Goal: Information Seeking & Learning: Learn about a topic

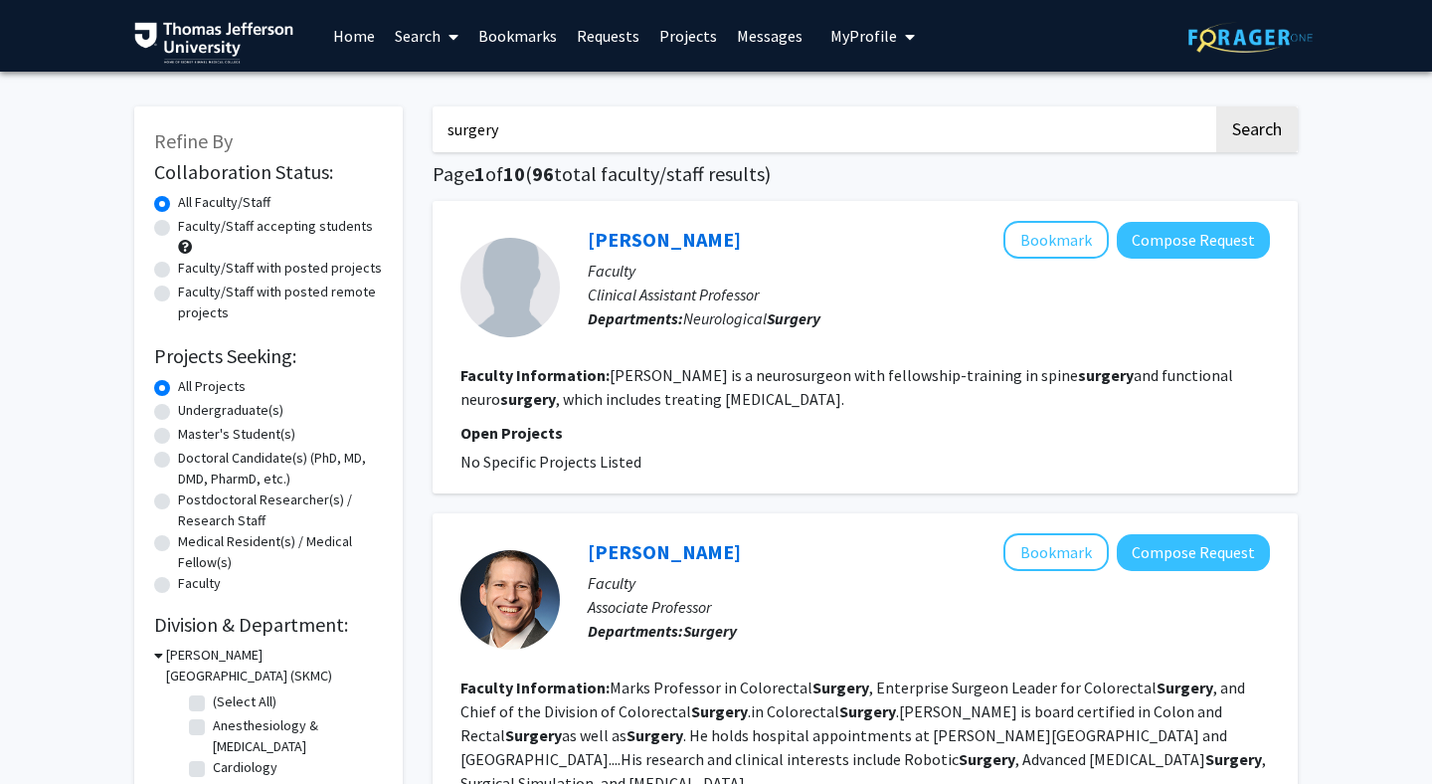
click at [832, 139] on input "surgery" at bounding box center [823, 129] width 781 height 46
type input "emergency"
click at [1216, 106] on button "Search" at bounding box center [1257, 129] width 82 height 46
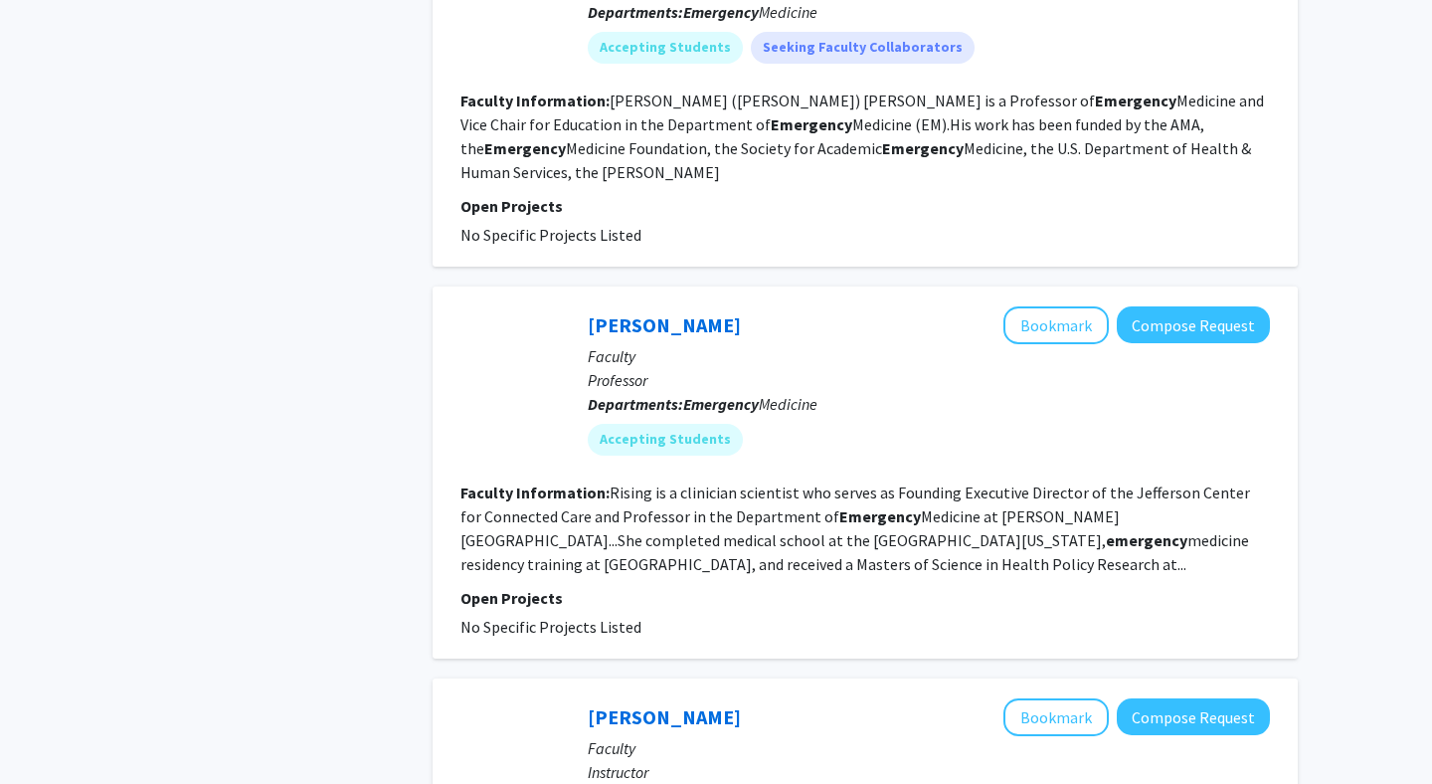
scroll to position [2924, 0]
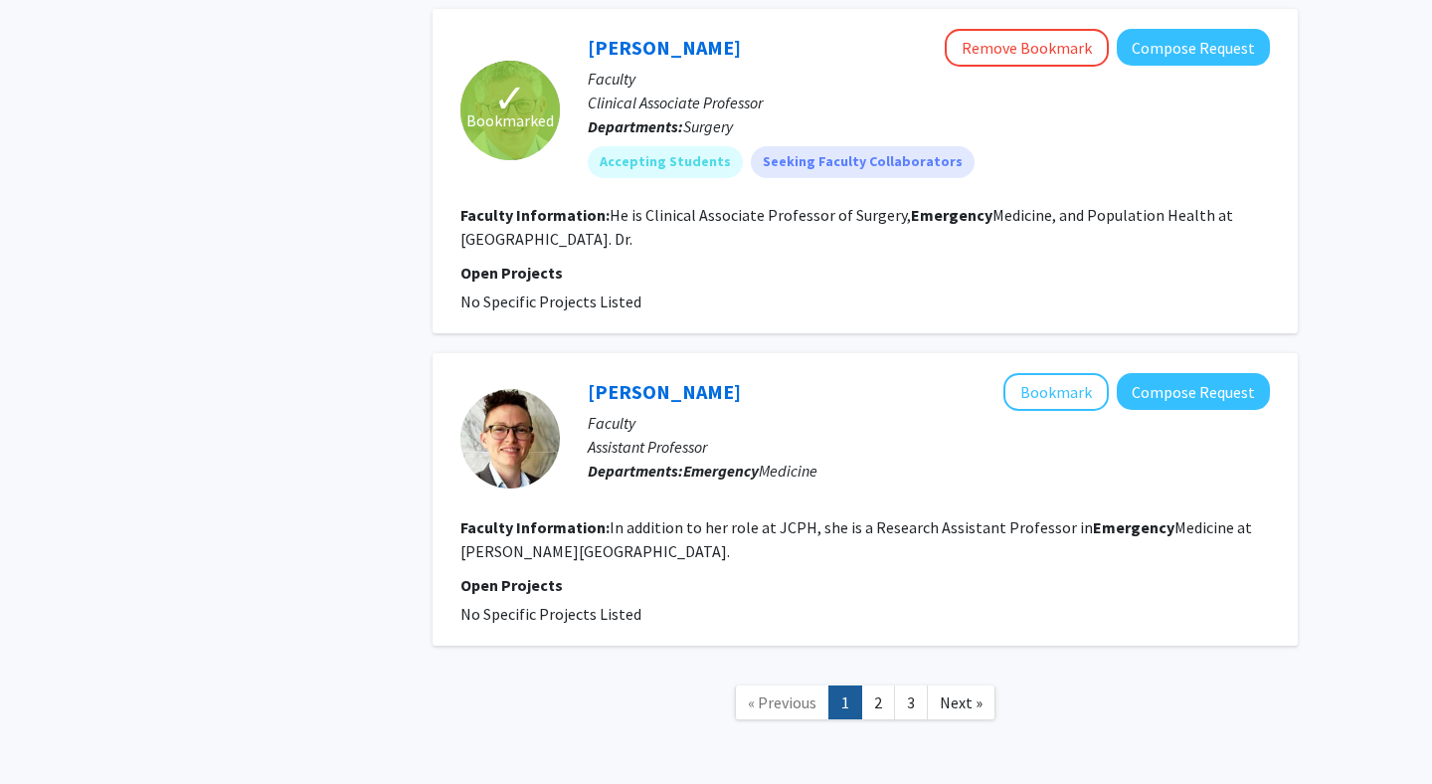
scroll to position [4296, 0]
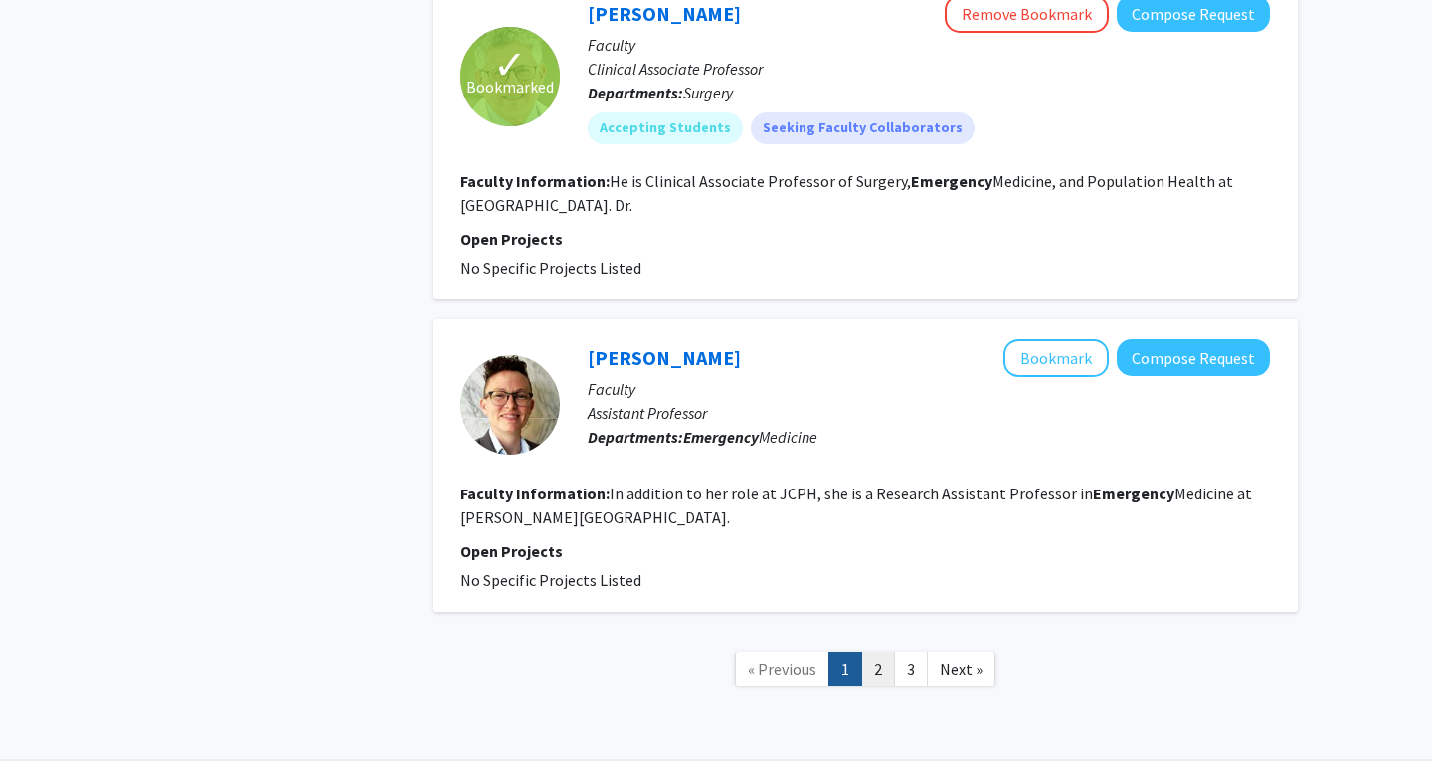
click at [882, 651] on link "2" at bounding box center [878, 668] width 34 height 35
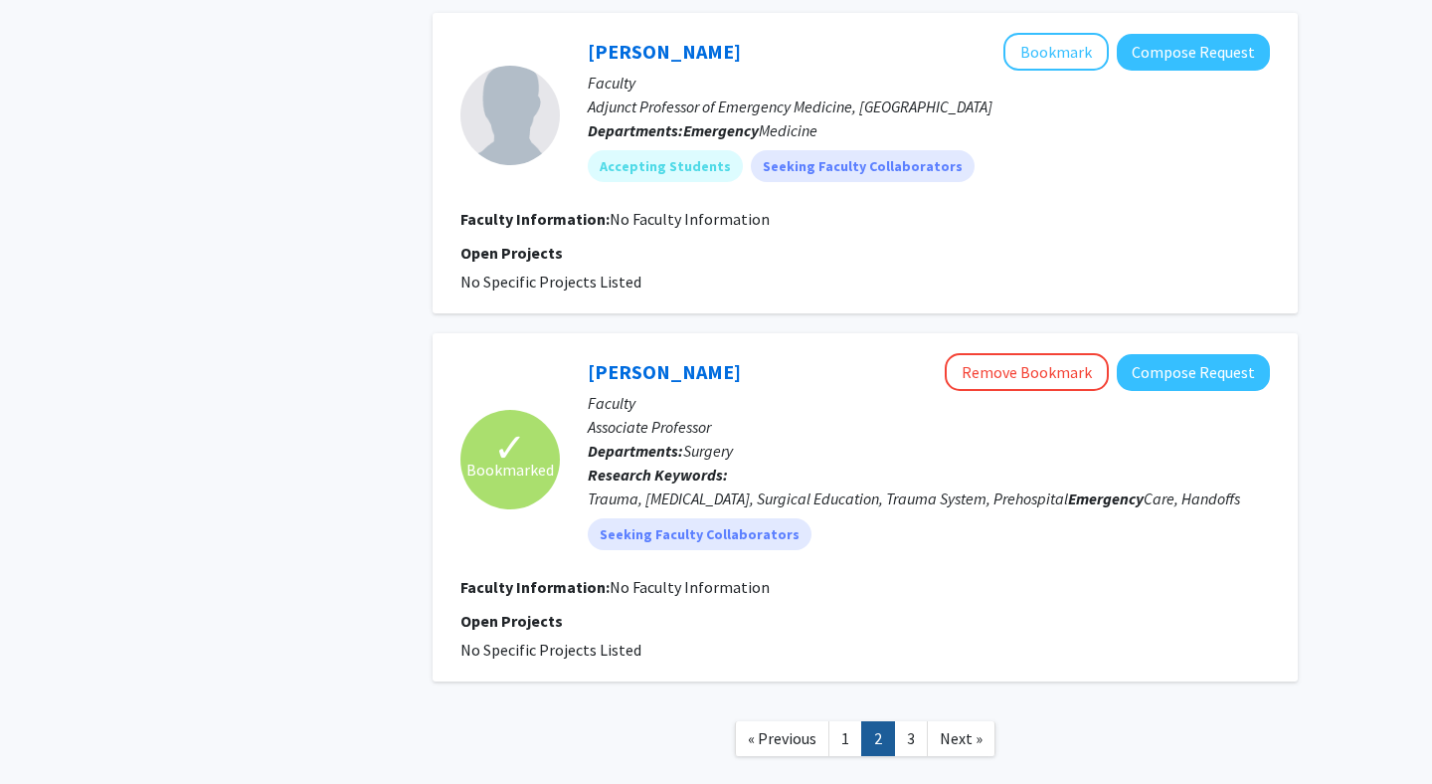
scroll to position [3221, 0]
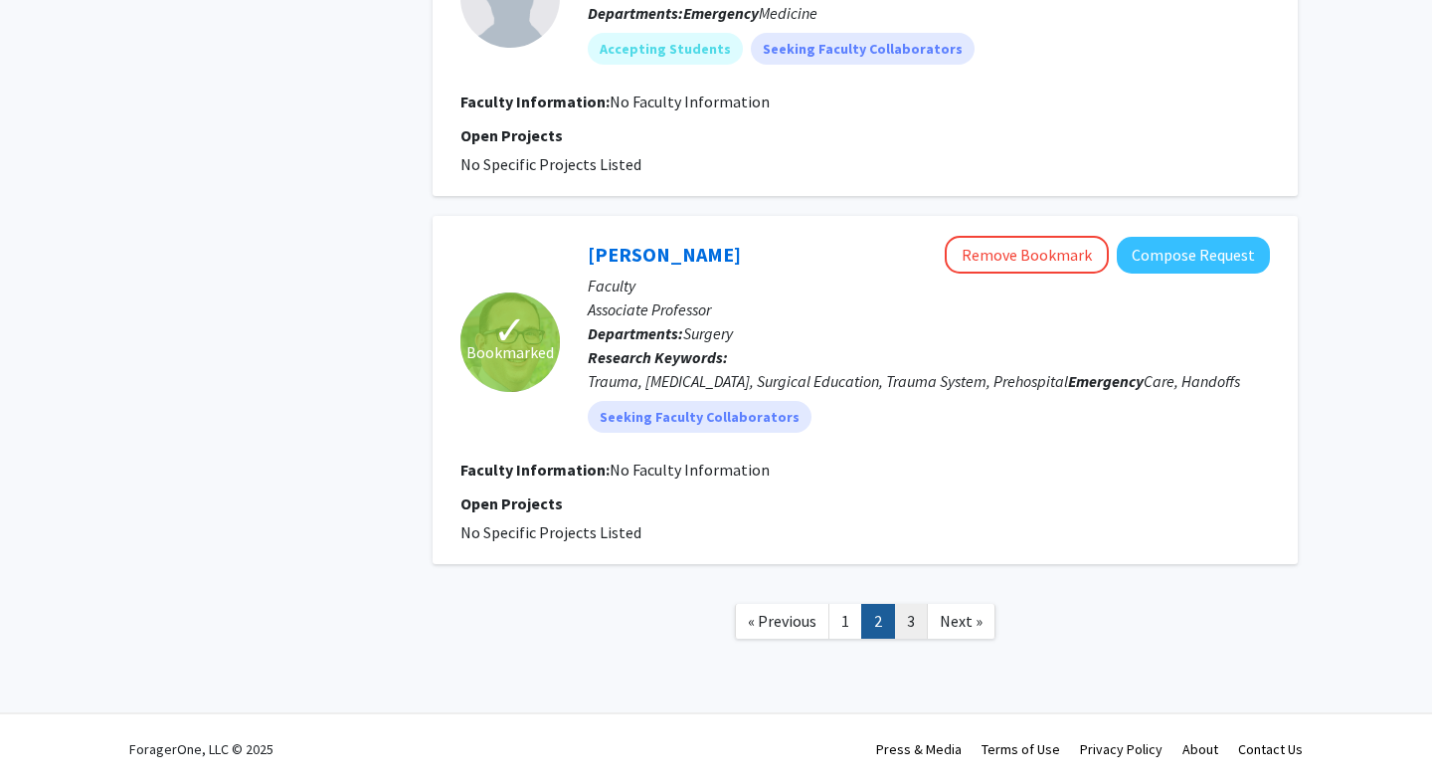
click at [913, 615] on link "3" at bounding box center [911, 621] width 34 height 35
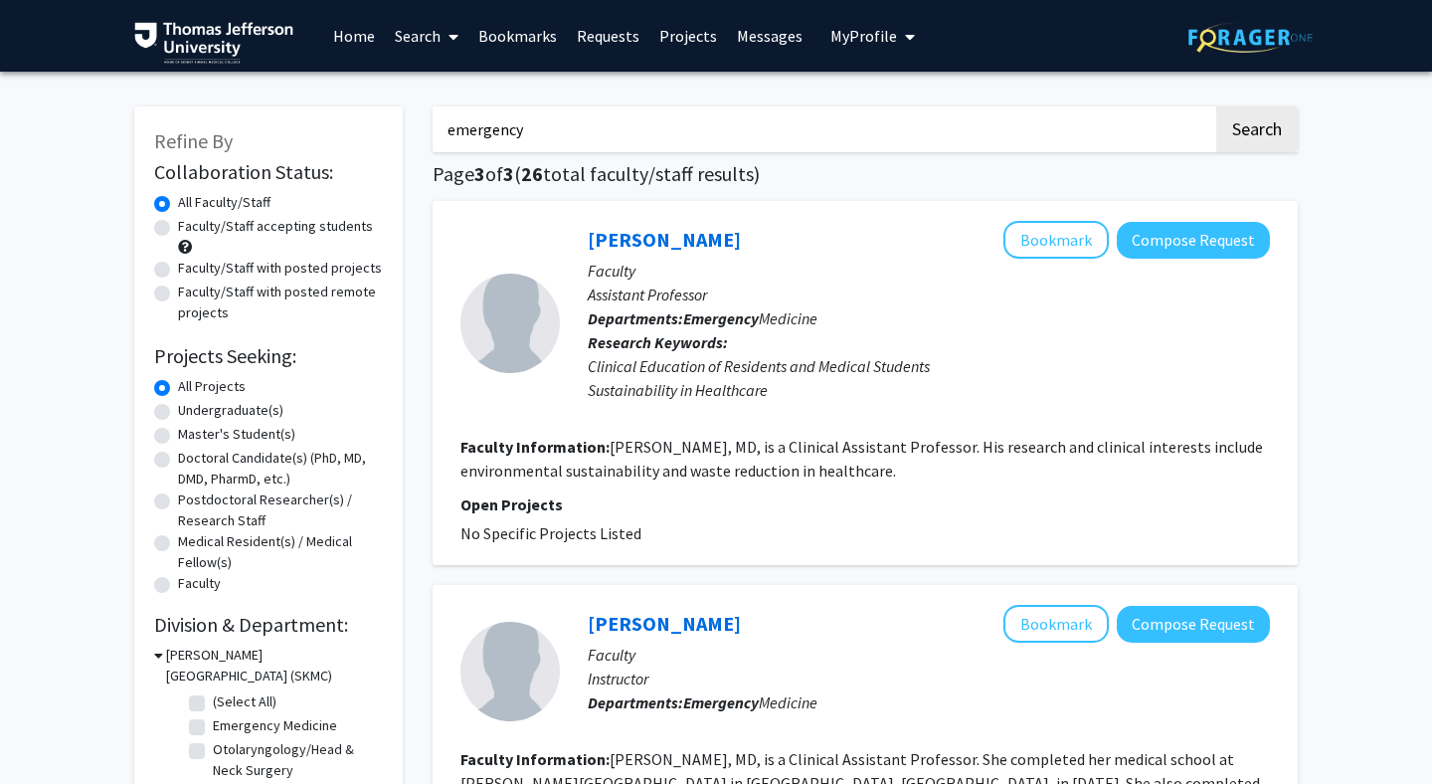
click at [419, 35] on link "Search" at bounding box center [427, 36] width 84 height 70
click at [437, 91] on span "Faculty/Staff" at bounding box center [458, 92] width 146 height 40
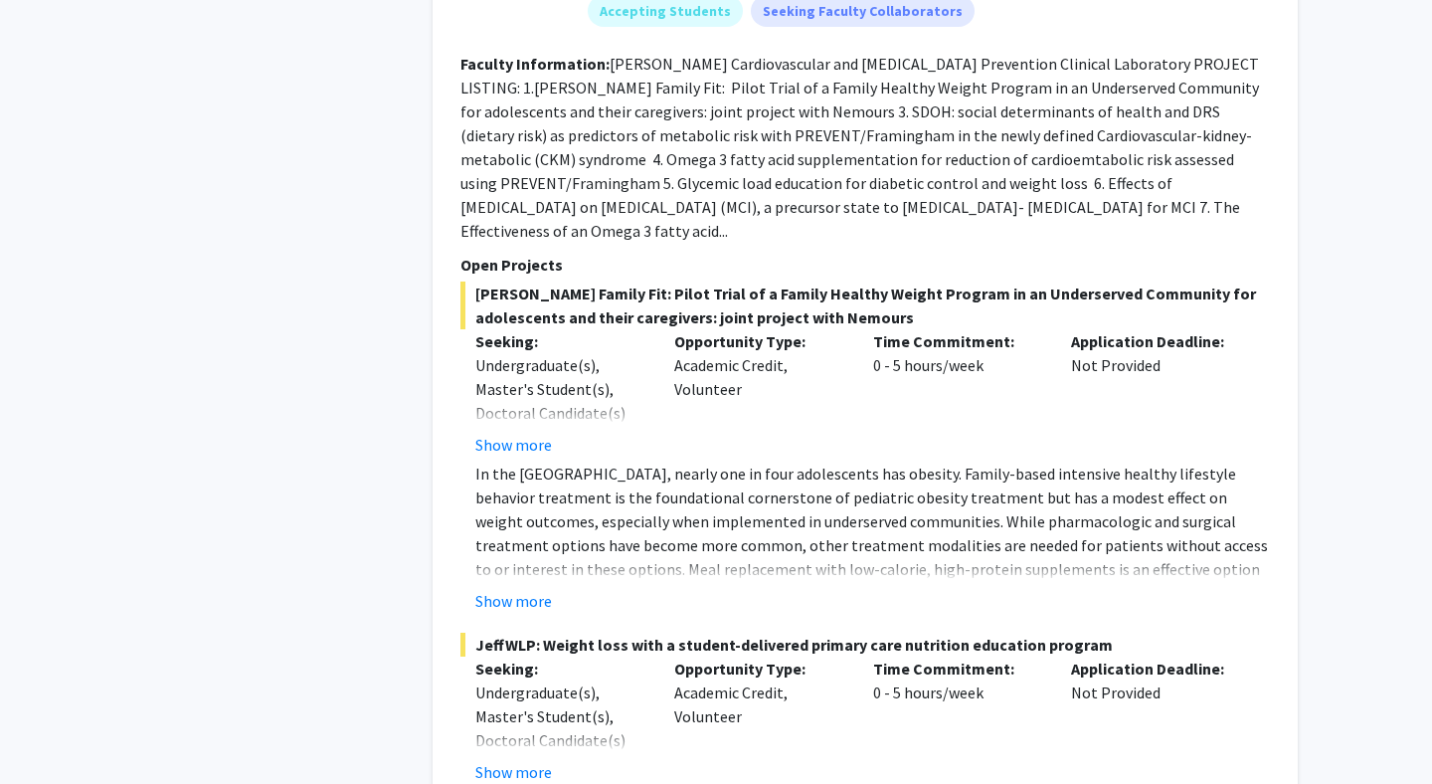
scroll to position [1186, 0]
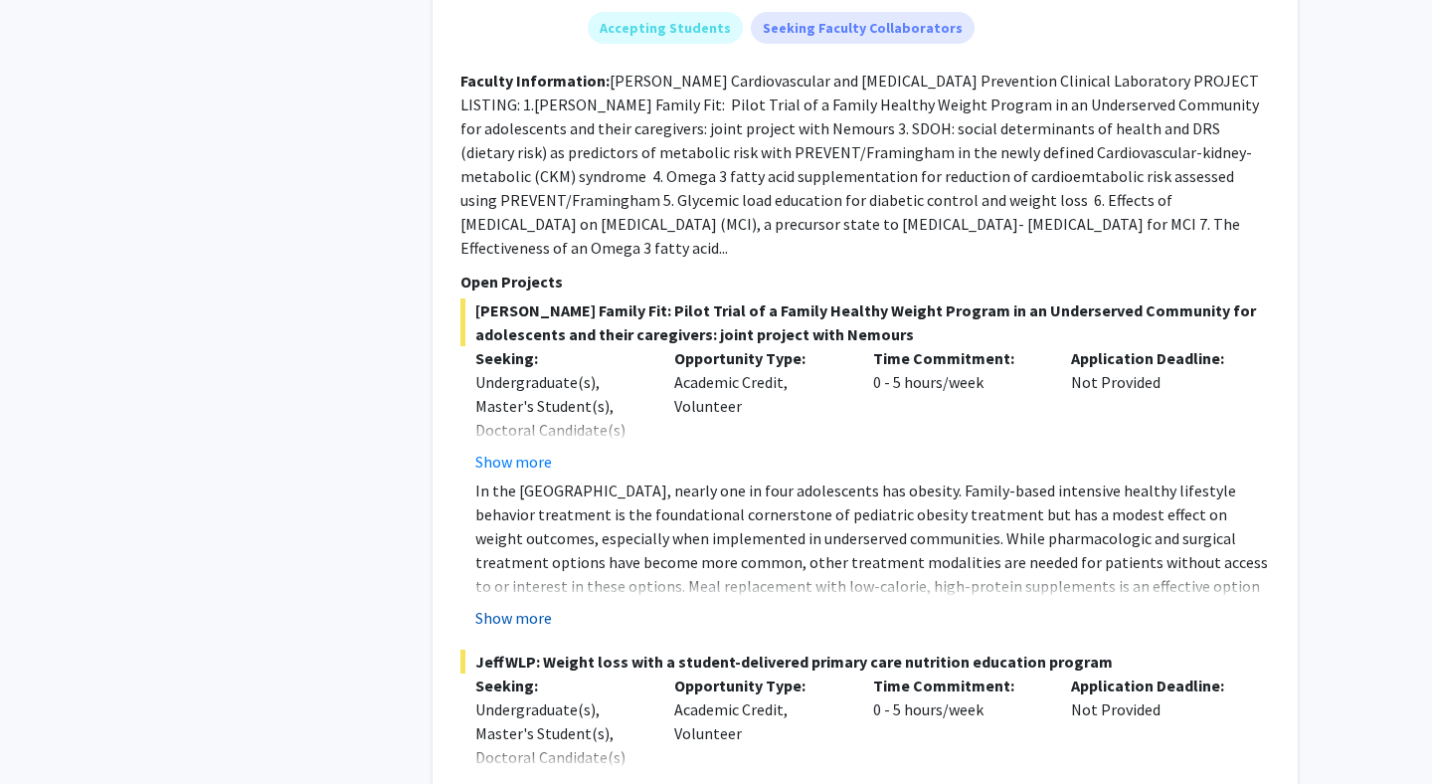
click at [526, 606] on button "Show more" at bounding box center [513, 618] width 77 height 24
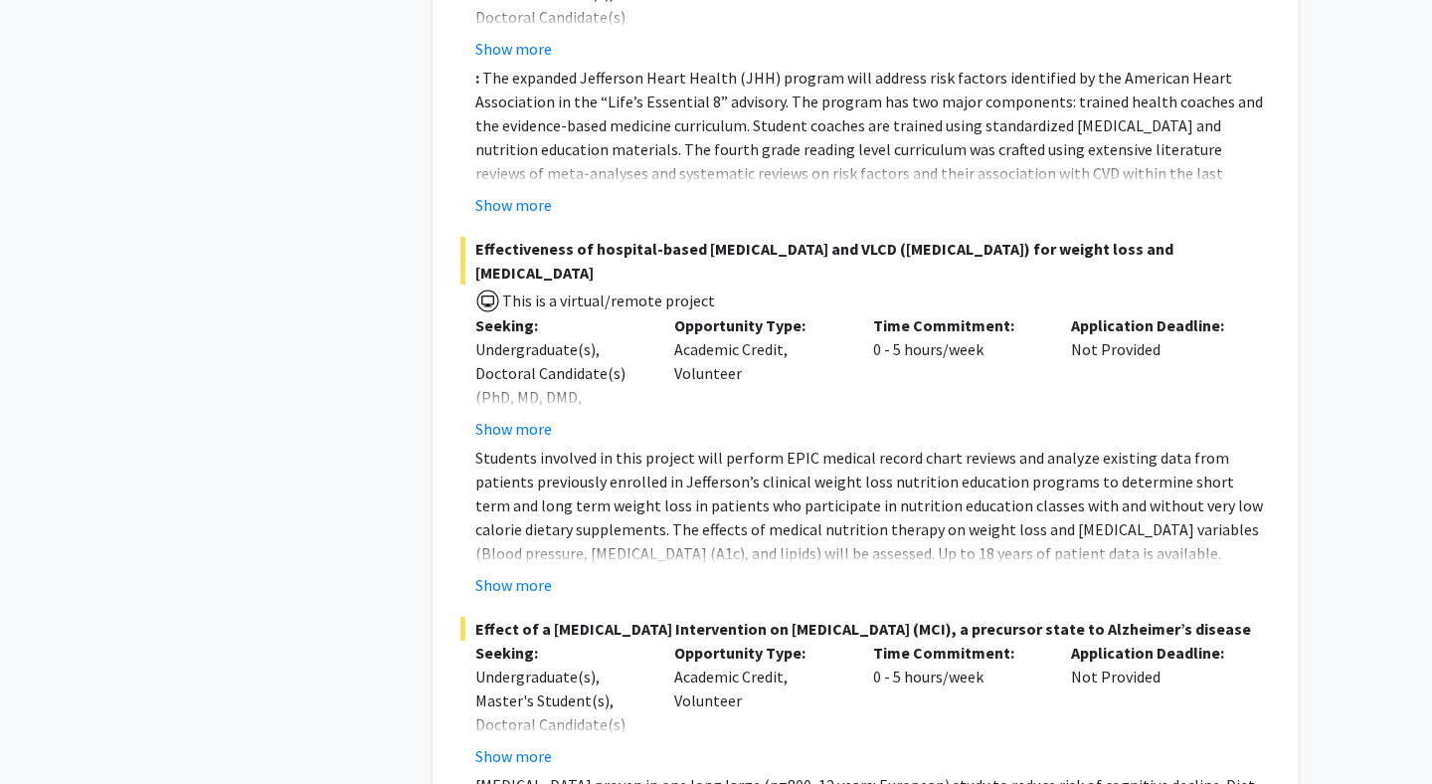
scroll to position [3043, 0]
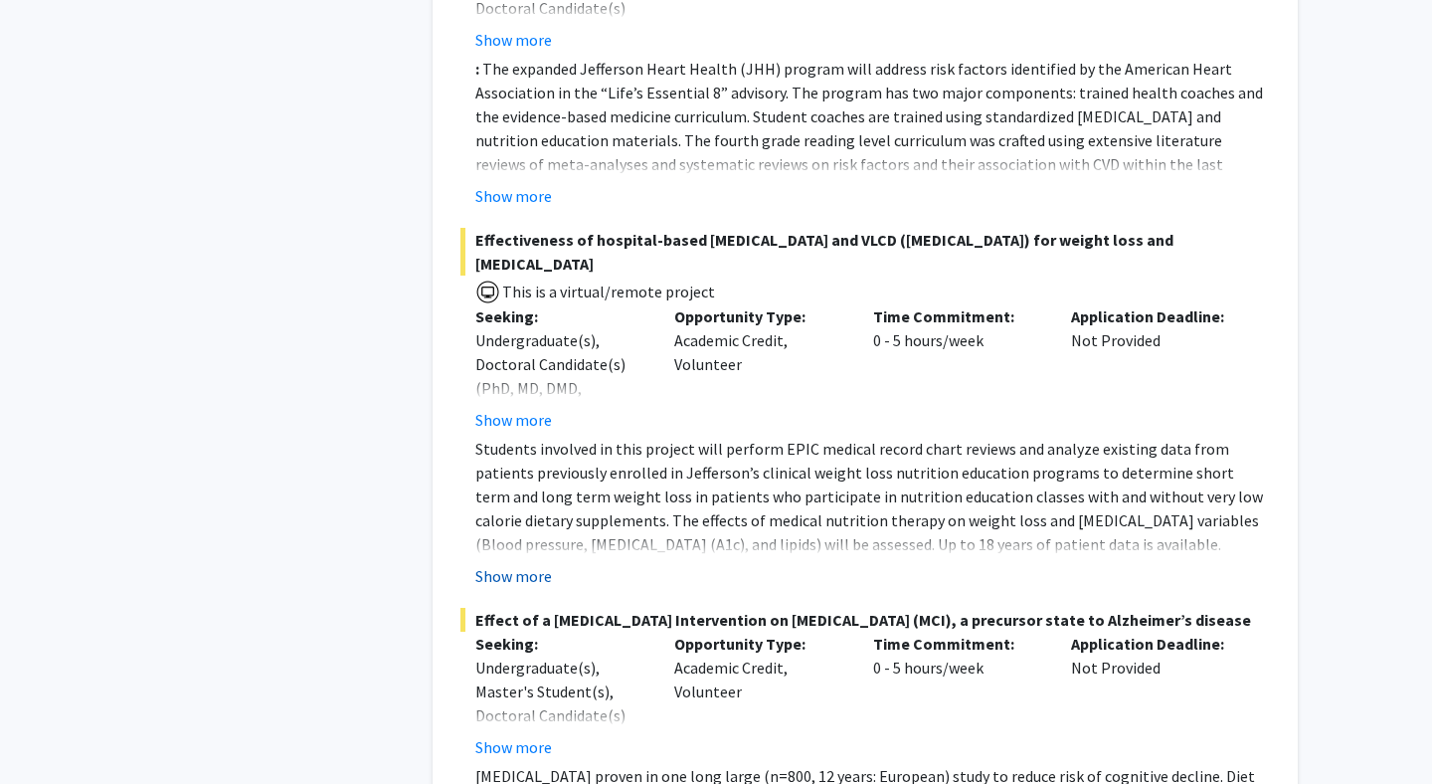
click at [523, 564] on button "Show more" at bounding box center [513, 576] width 77 height 24
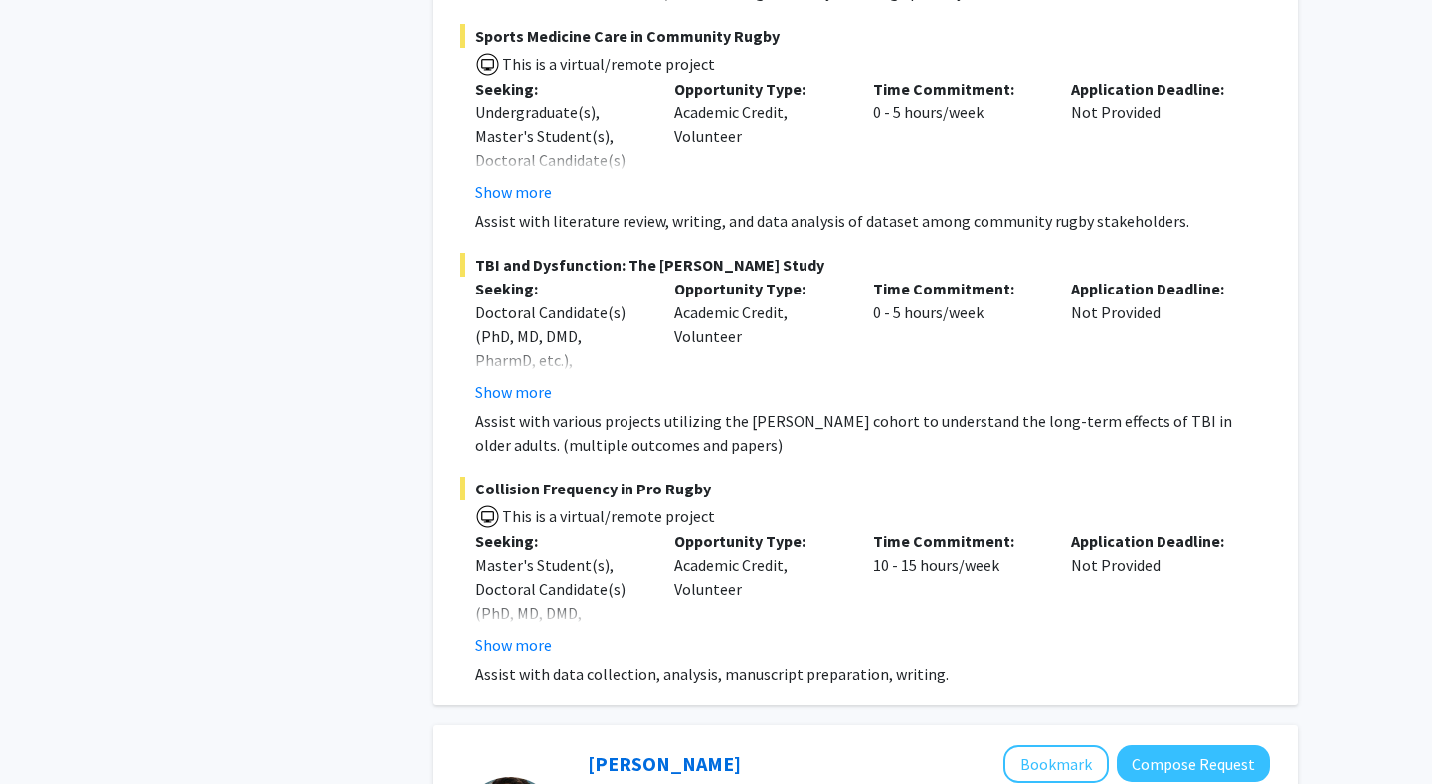
scroll to position [8008, 0]
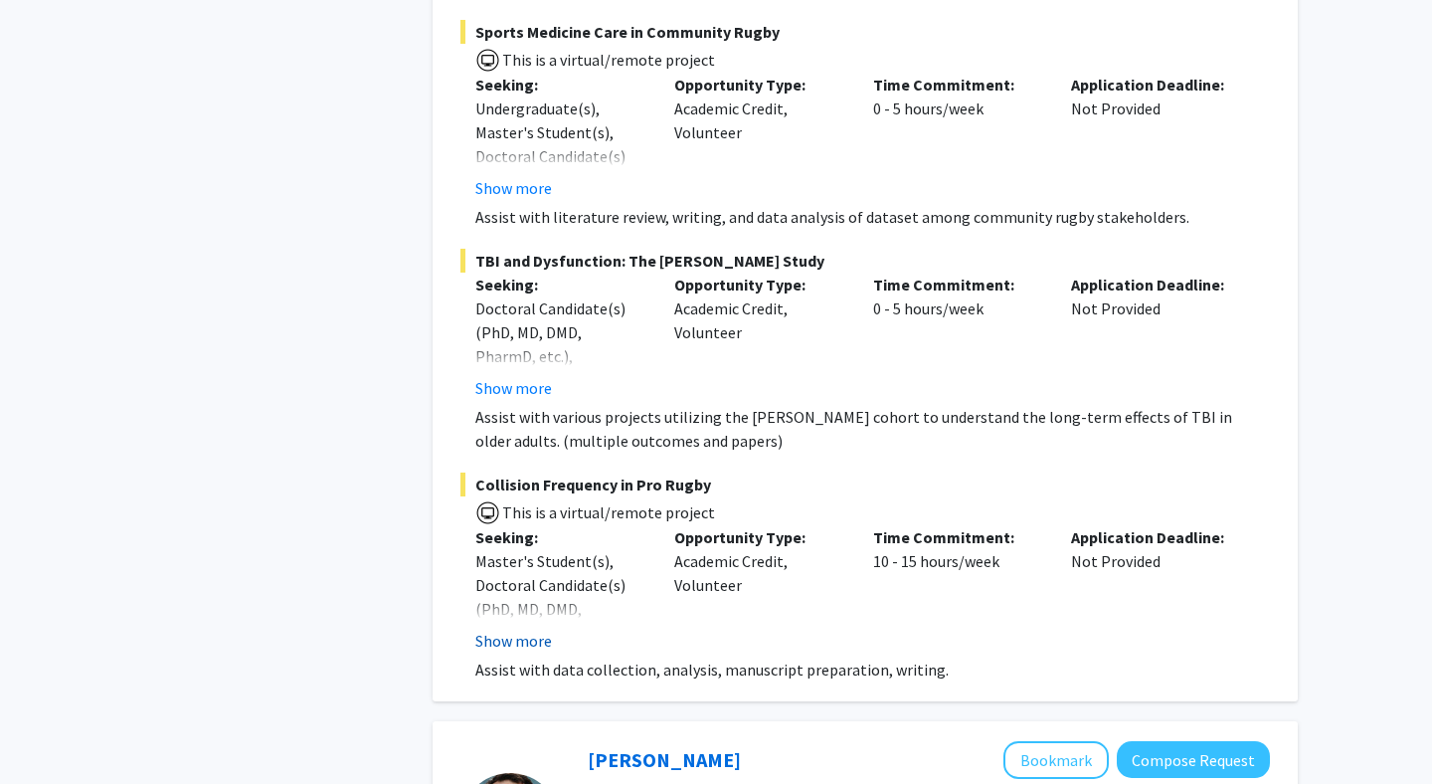
click at [540, 629] on button "Show more" at bounding box center [513, 641] width 77 height 24
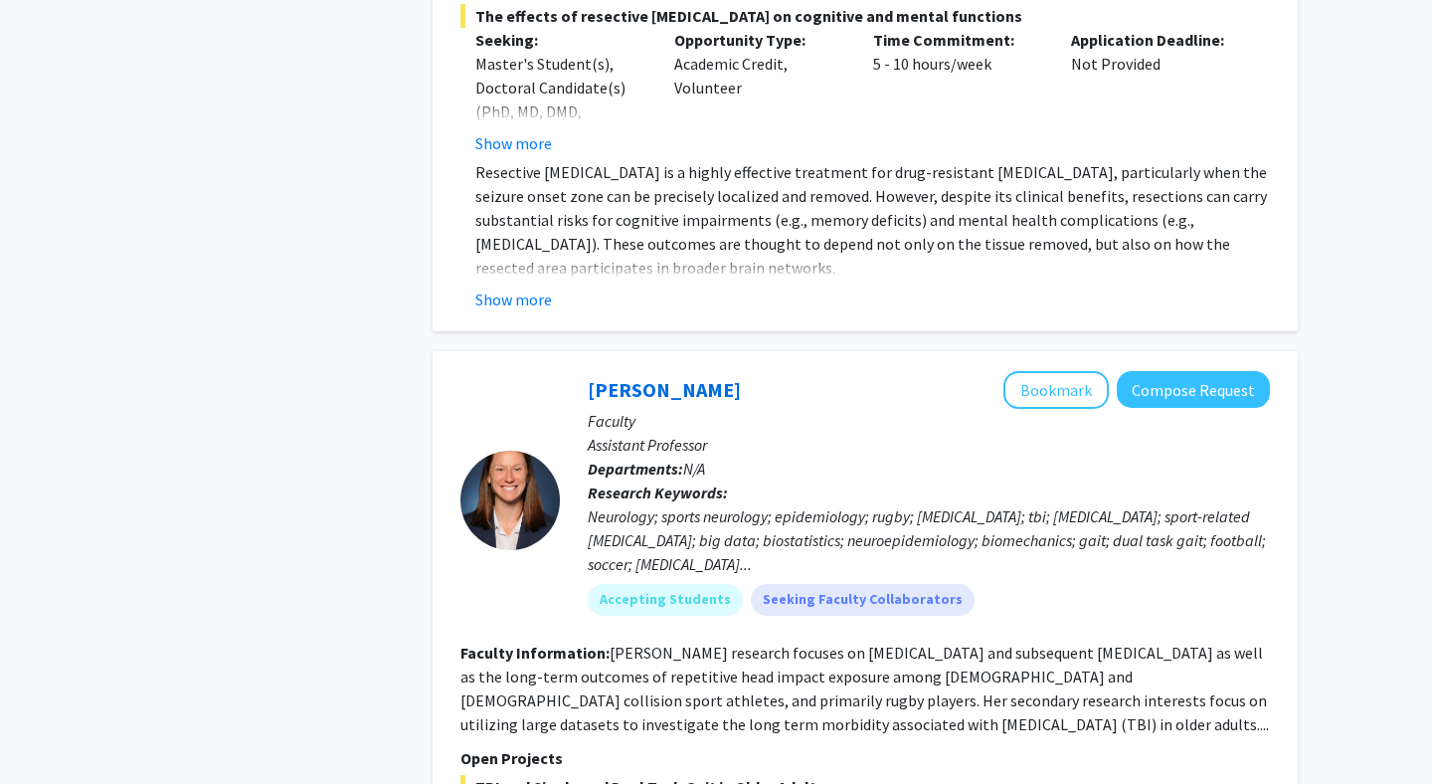
scroll to position [7024, 0]
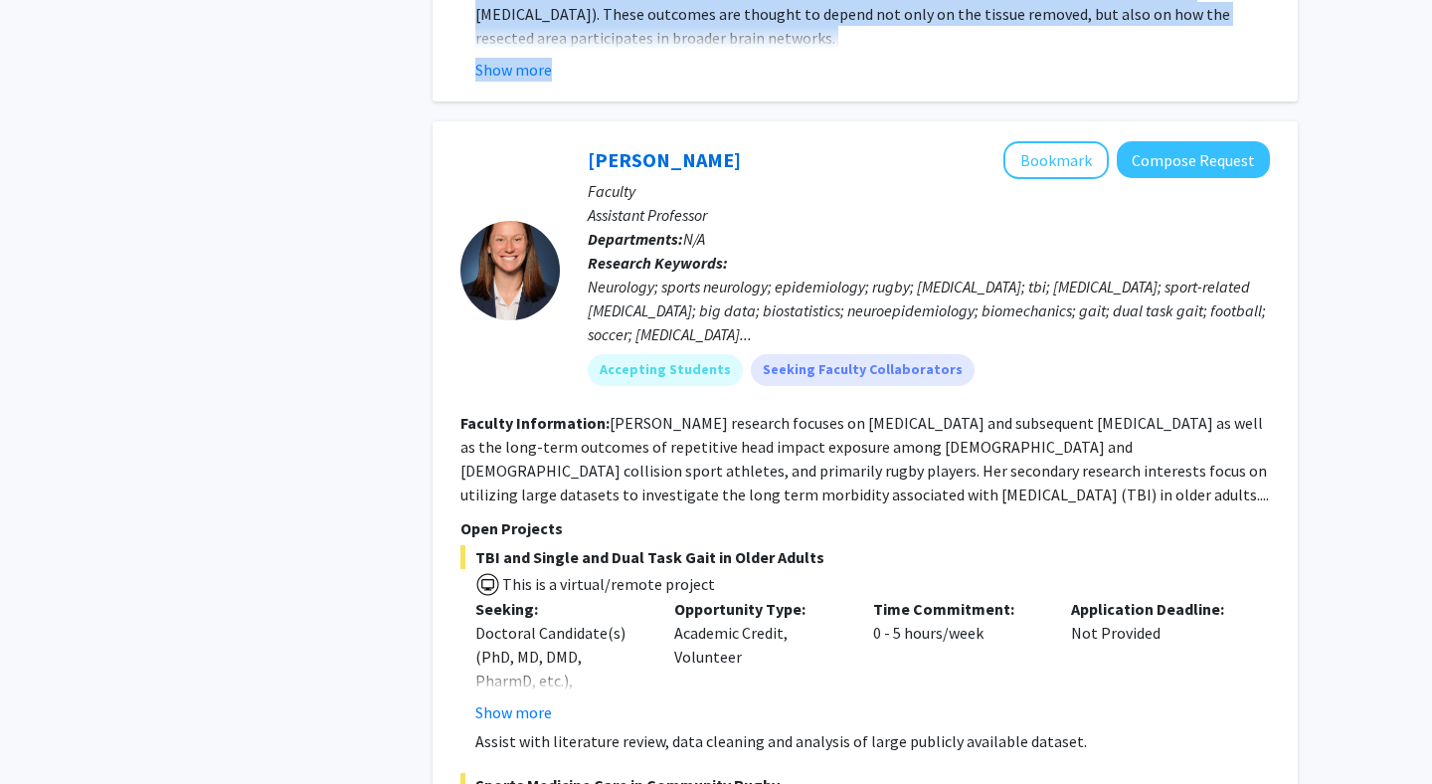
scroll to position [7765, 0]
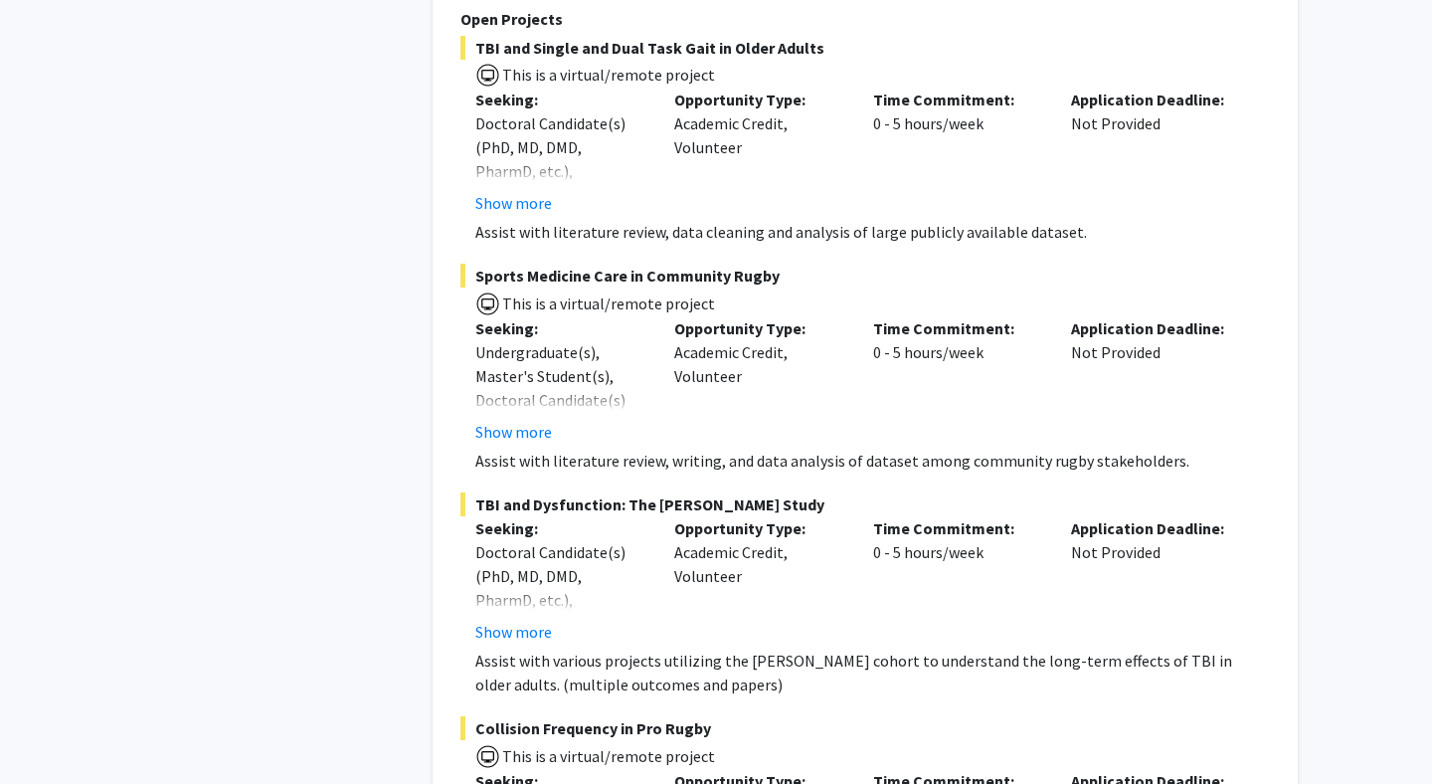
click at [282, 363] on div "Refine By Collaboration Status: Collaboration Status All Faculty/Staff Collabor…" at bounding box center [268, 488] width 298 height 16333
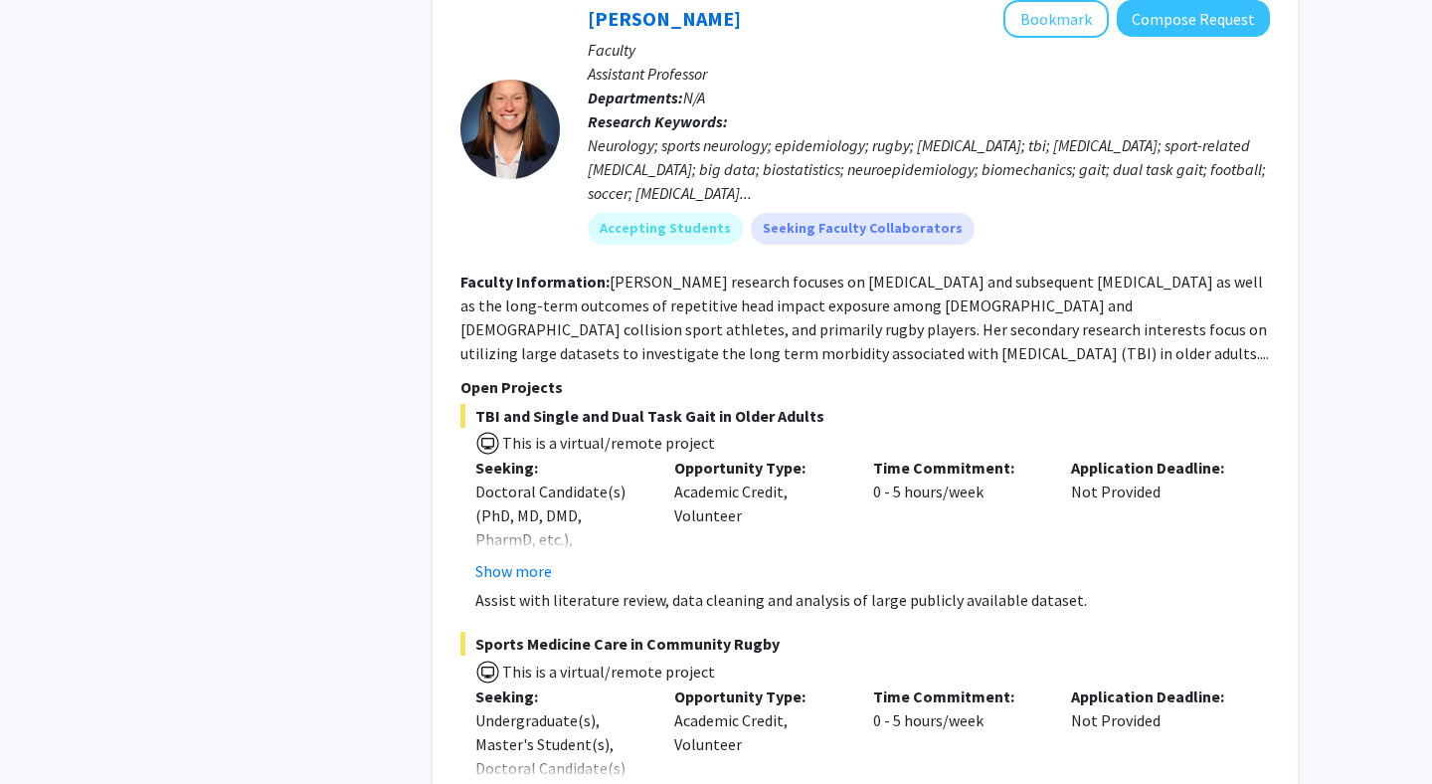
scroll to position [7280, 0]
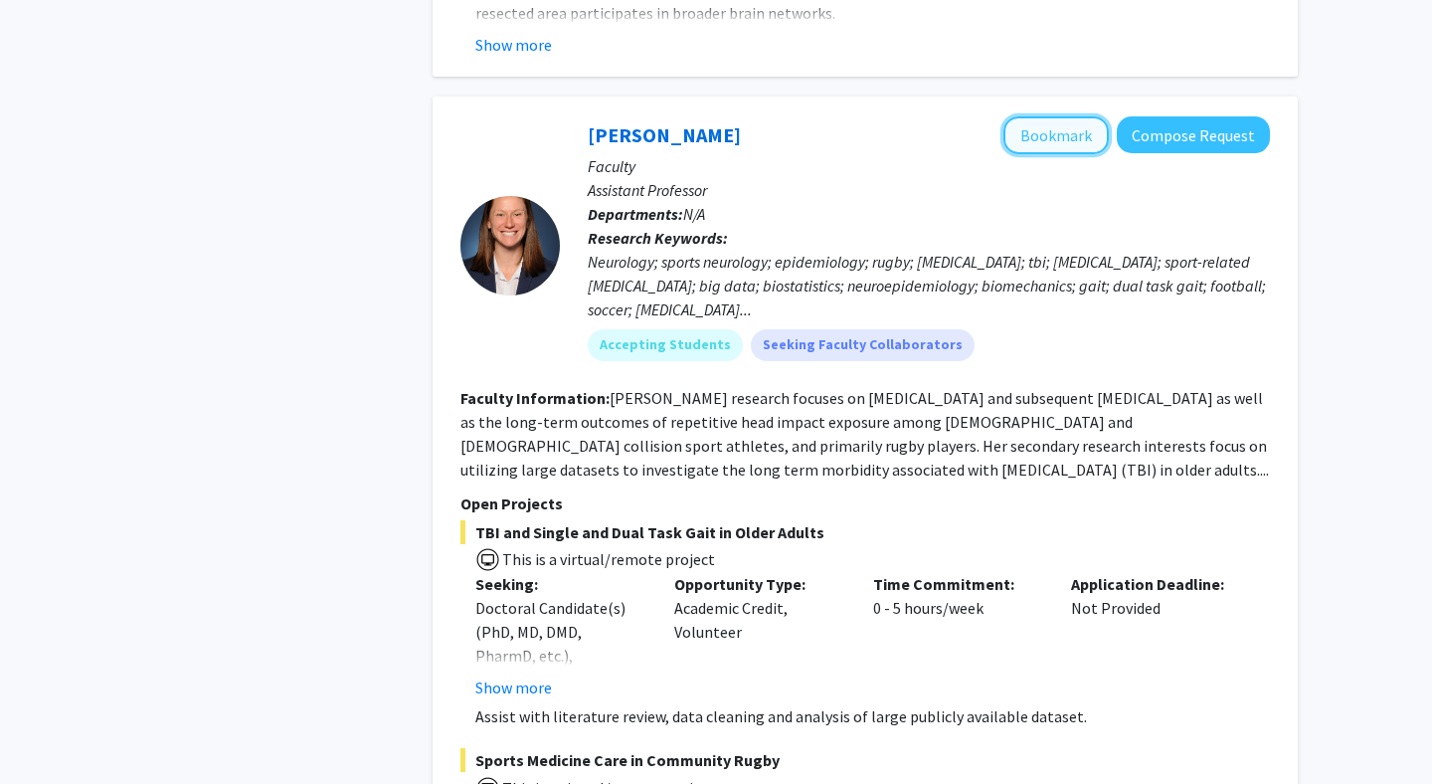
click at [1061, 116] on button "Bookmark" at bounding box center [1056, 135] width 105 height 38
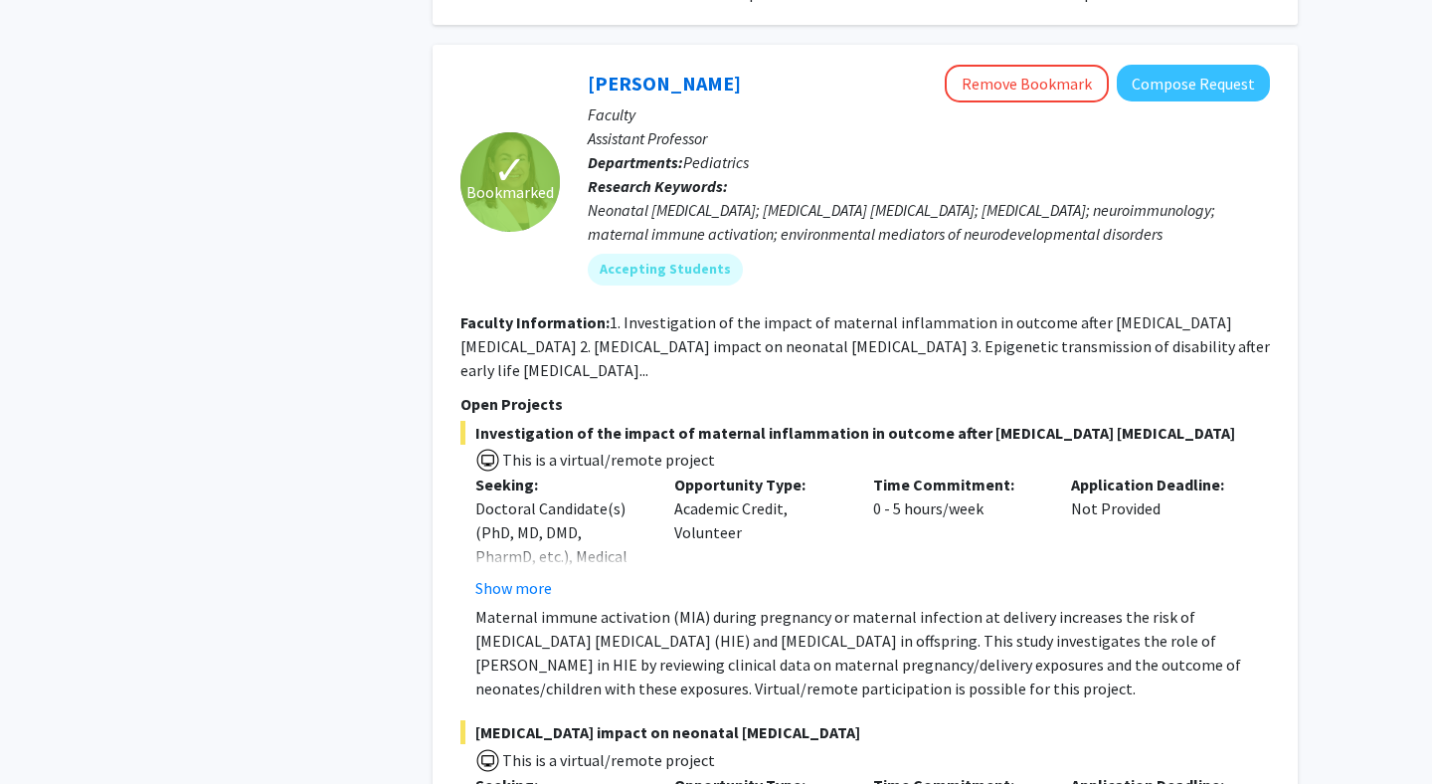
scroll to position [11425, 0]
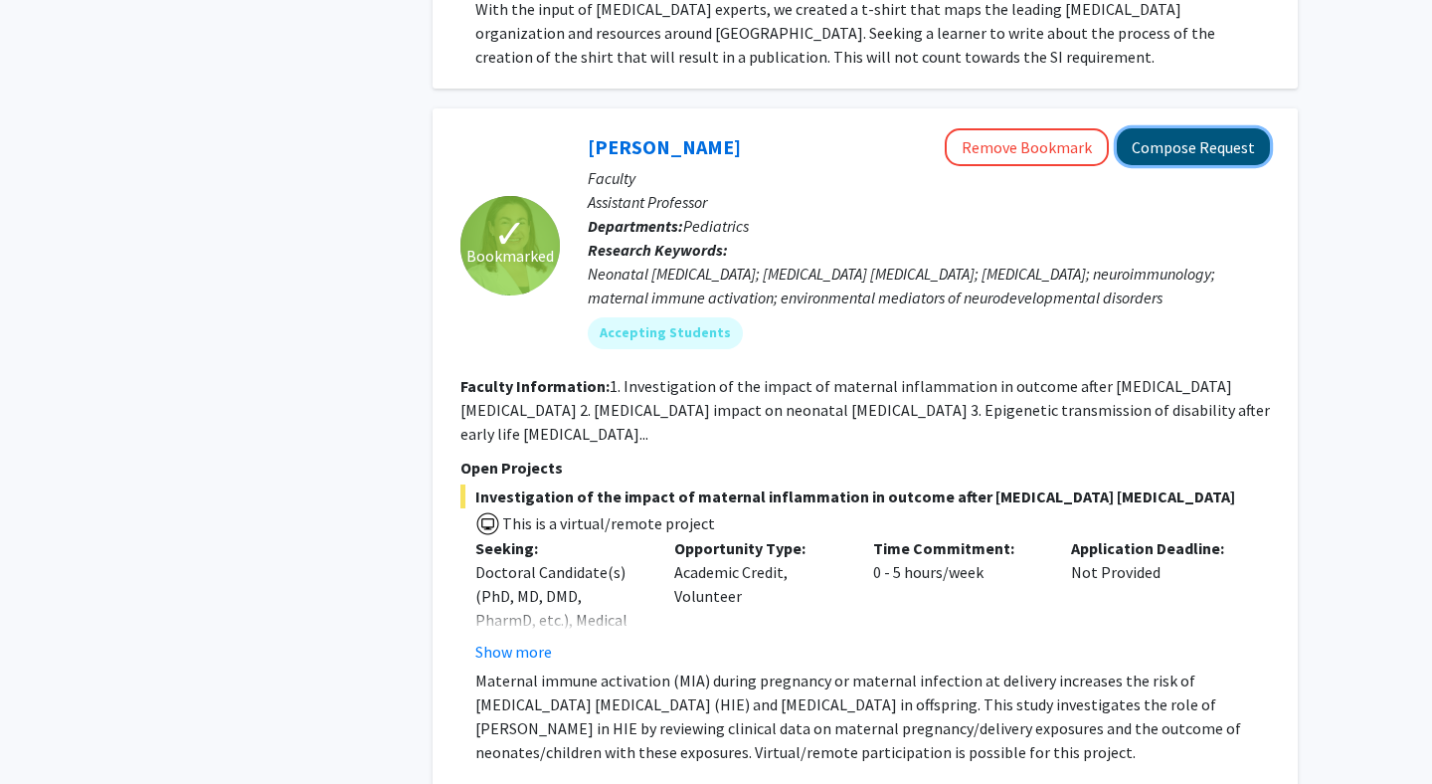
click at [1216, 128] on button "Compose Request" at bounding box center [1193, 146] width 153 height 37
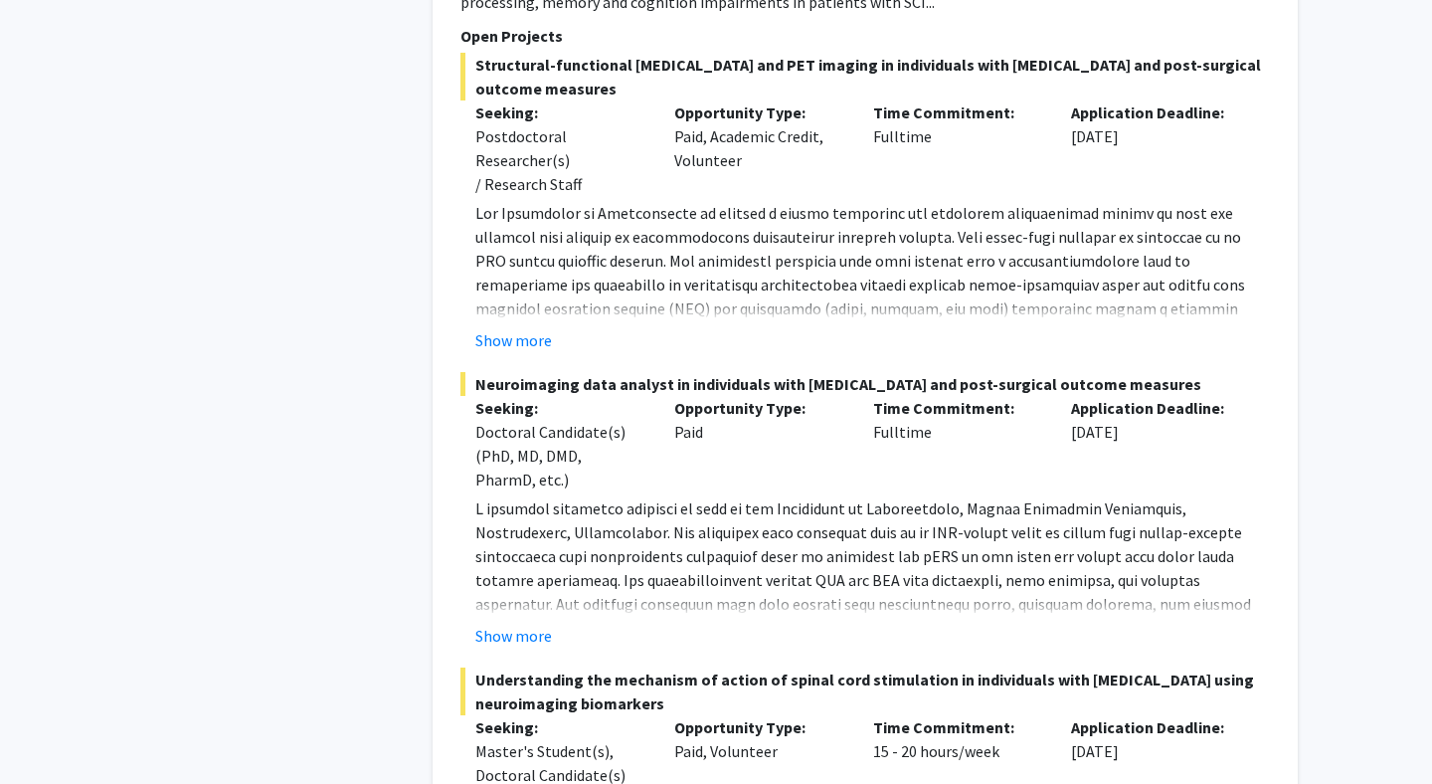
scroll to position [12973, 0]
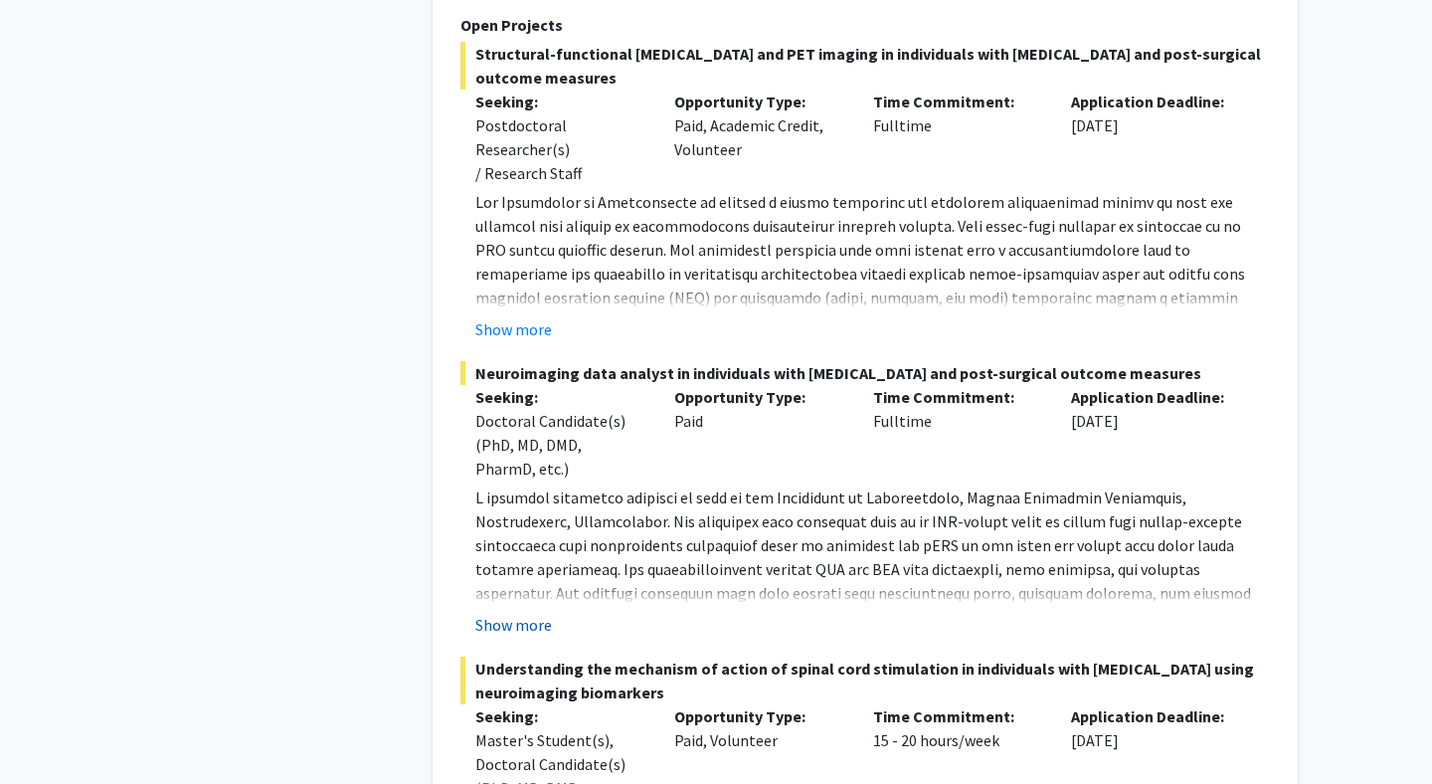
click at [540, 613] on button "Show more" at bounding box center [513, 625] width 77 height 24
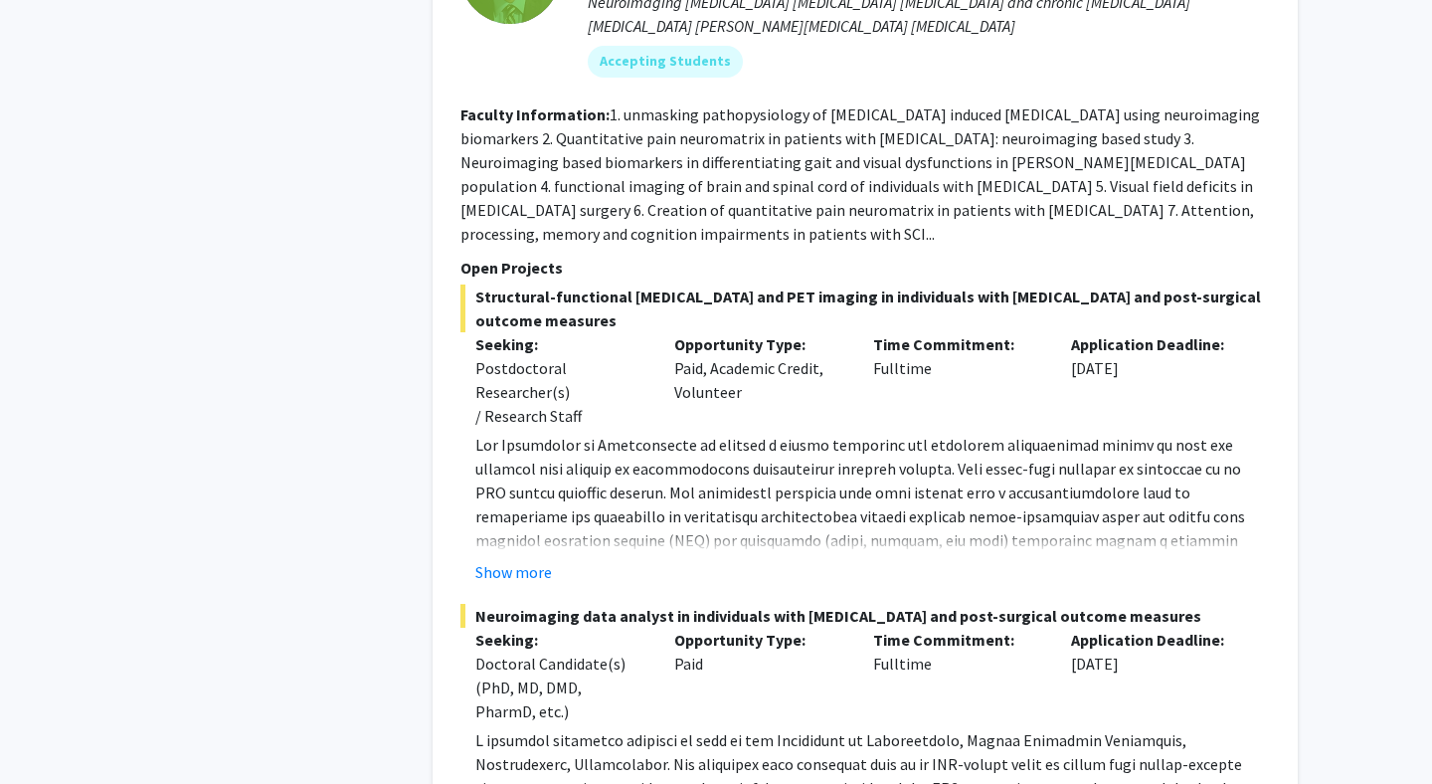
scroll to position [12722, 0]
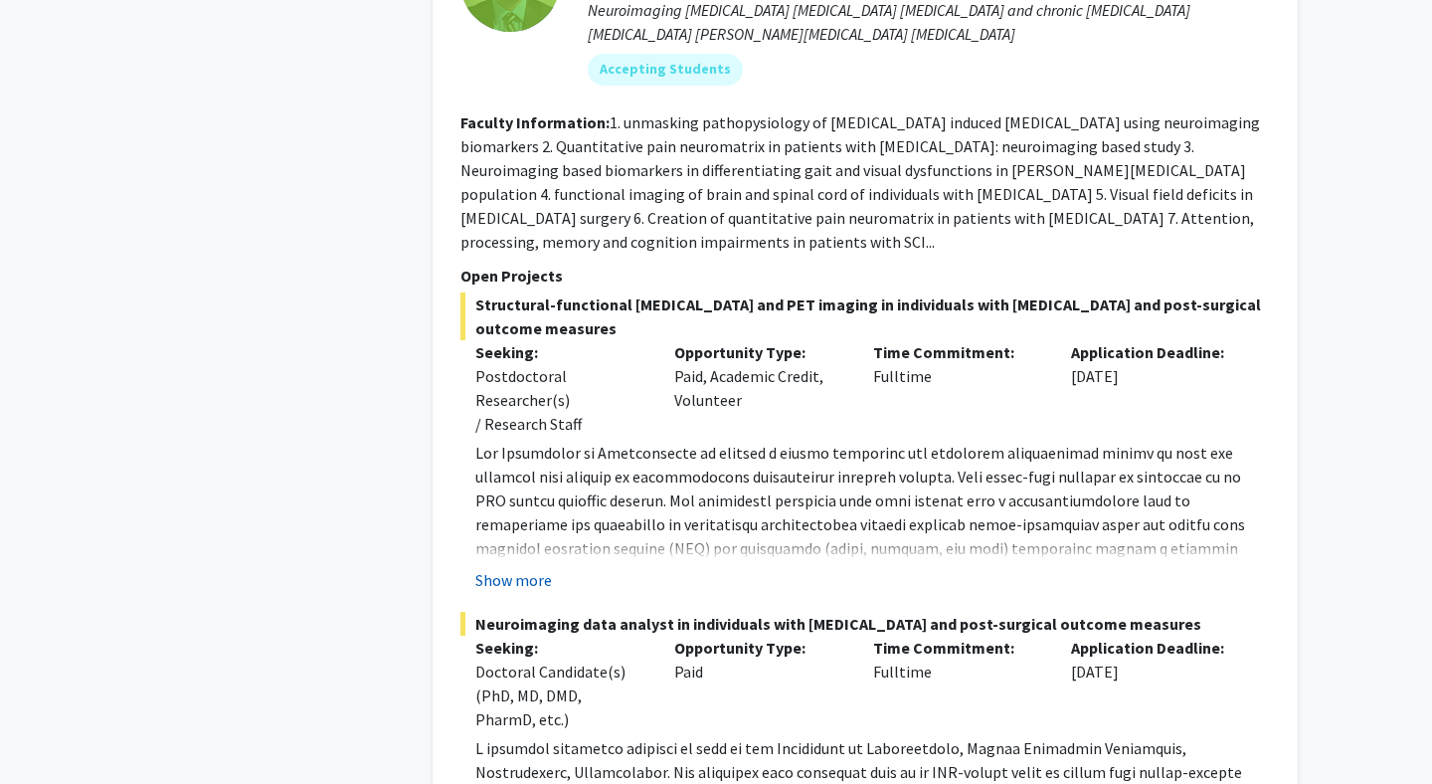
click at [503, 568] on button "Show more" at bounding box center [513, 580] width 77 height 24
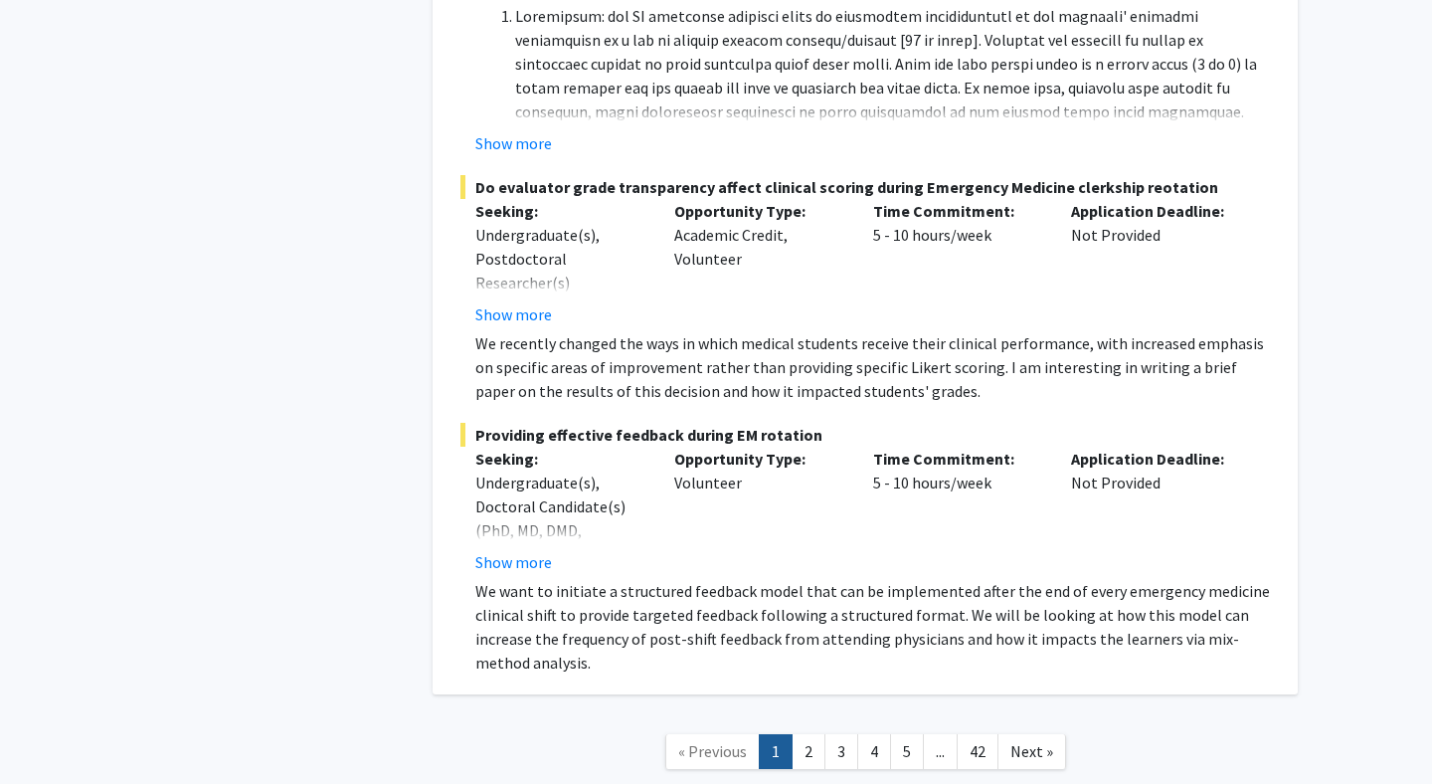
scroll to position [15777, 0]
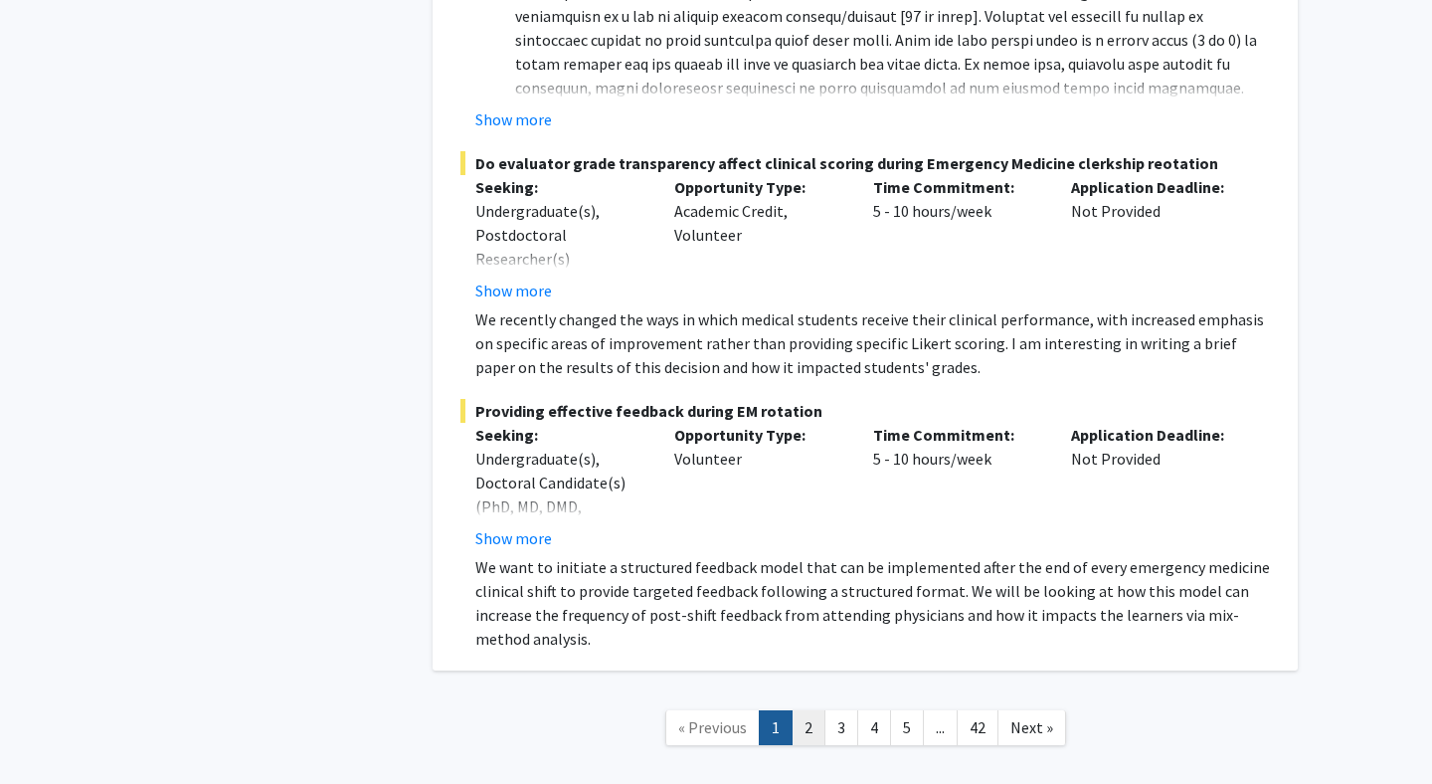
click at [813, 710] on link "2" at bounding box center [809, 727] width 34 height 35
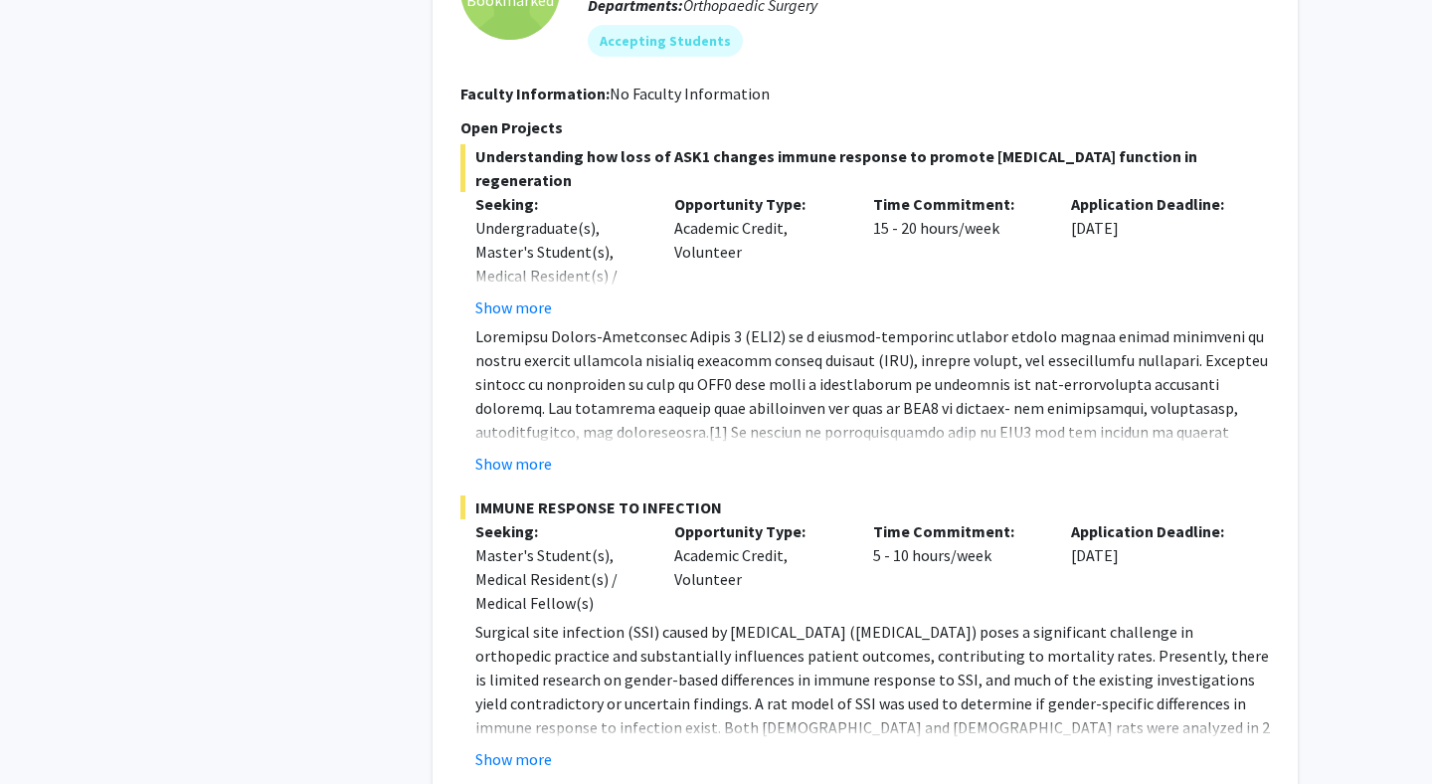
scroll to position [4541, 0]
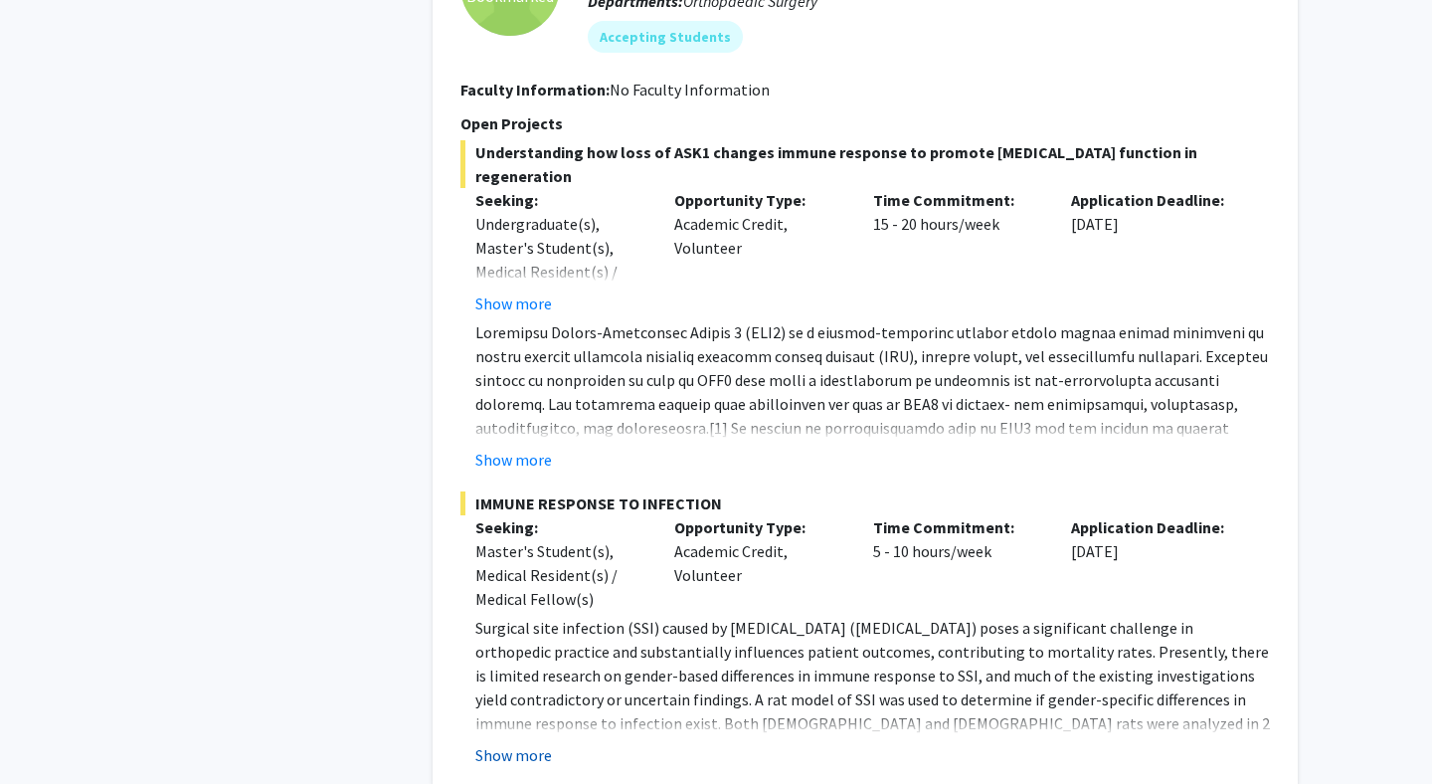
click at [530, 743] on button "Show more" at bounding box center [513, 755] width 77 height 24
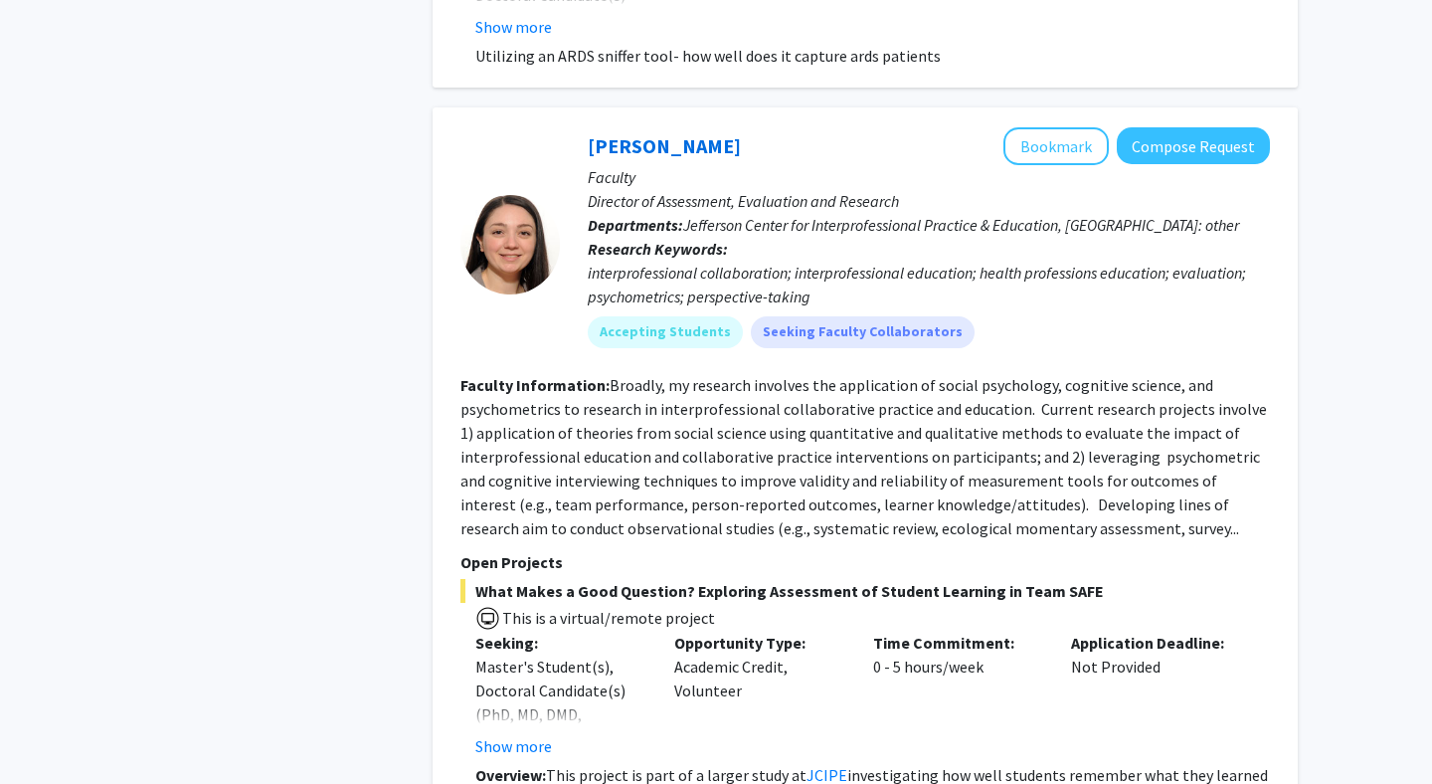
scroll to position [9233, 0]
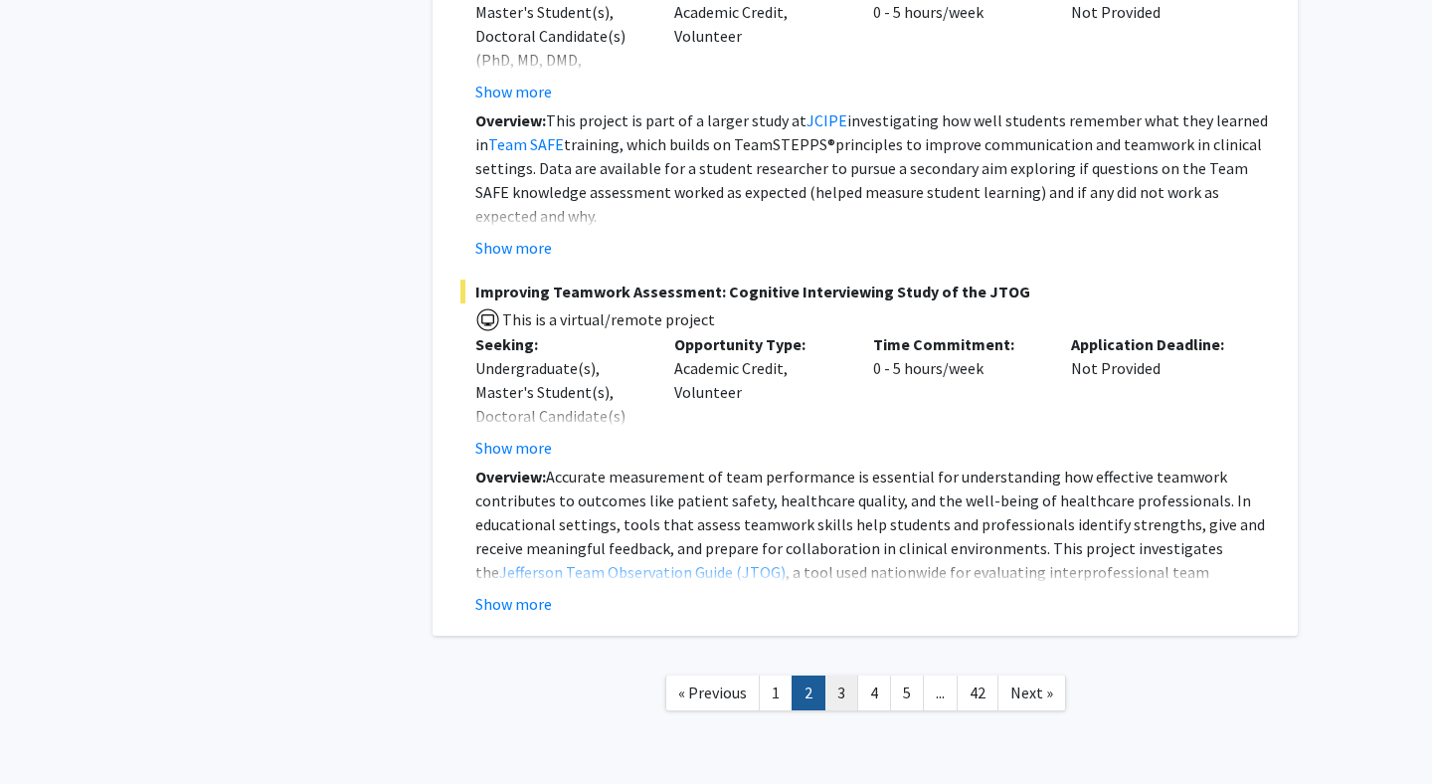
click at [851, 675] on link "3" at bounding box center [841, 692] width 34 height 35
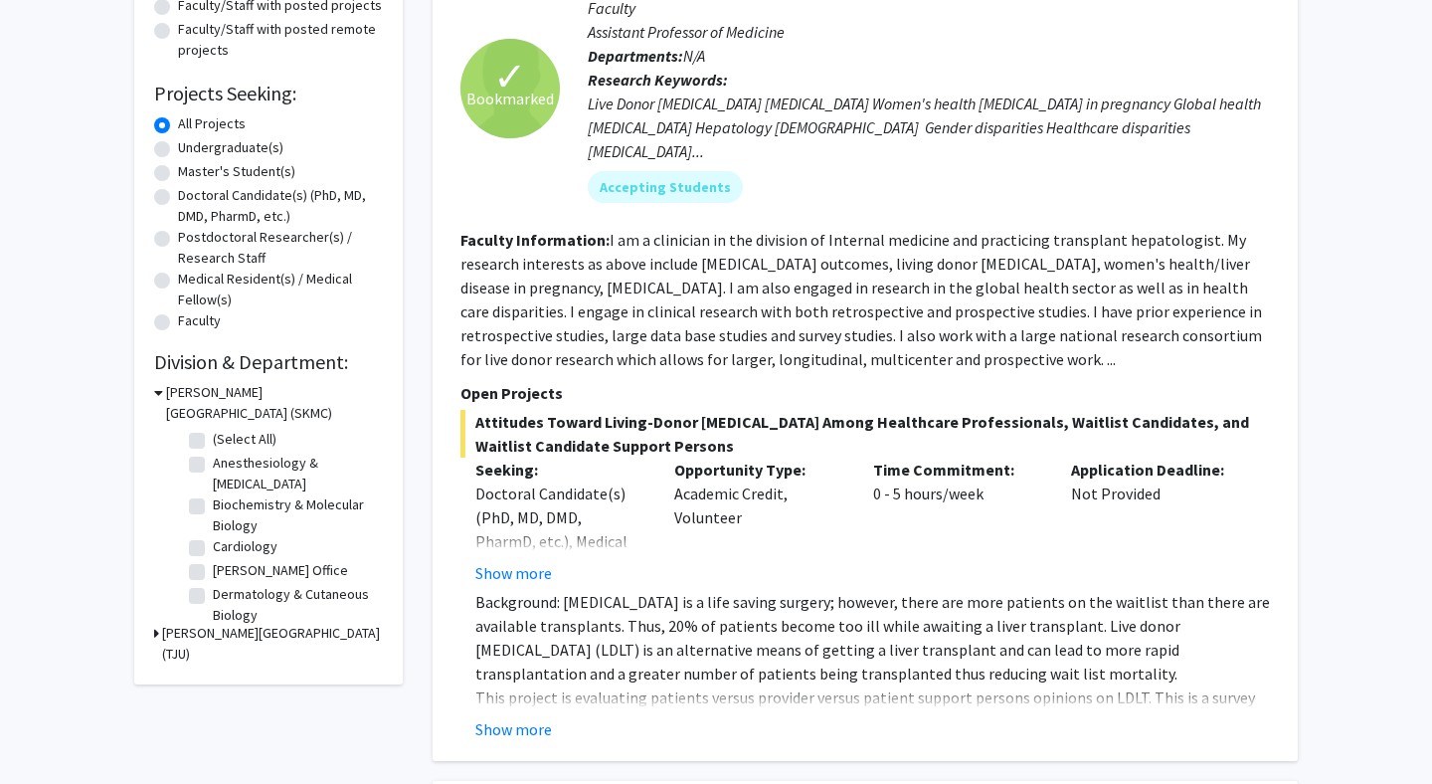
scroll to position [278, 0]
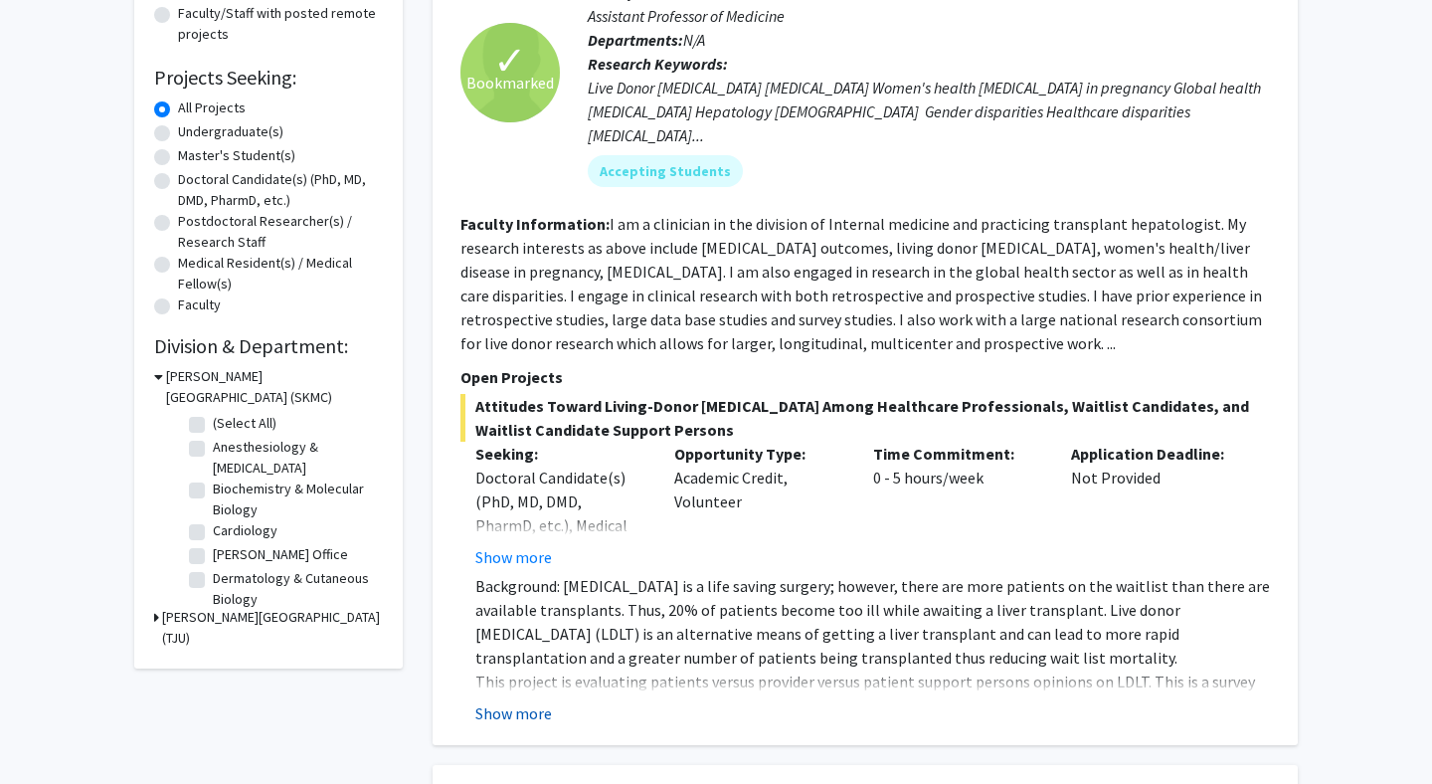
click at [514, 701] on button "Show more" at bounding box center [513, 713] width 77 height 24
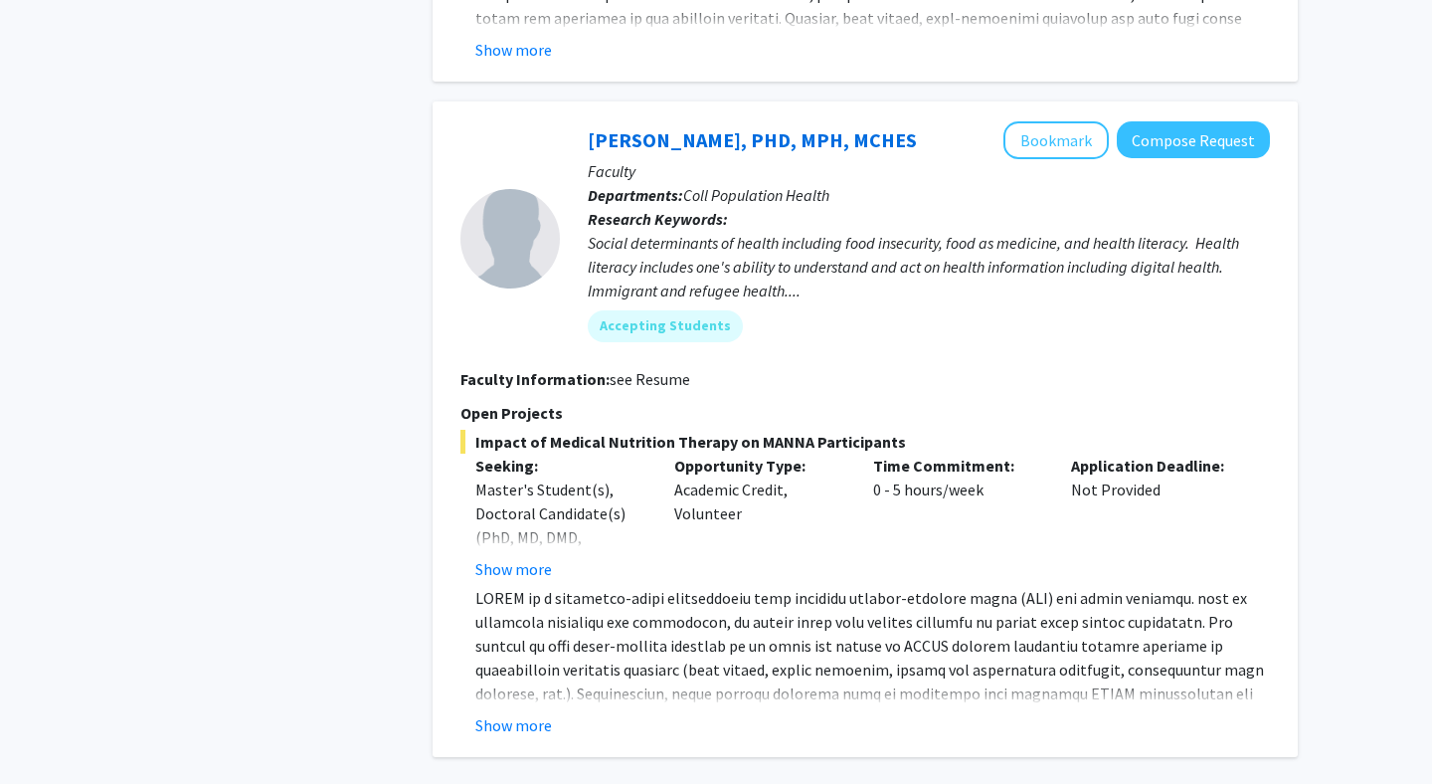
scroll to position [6782, 0]
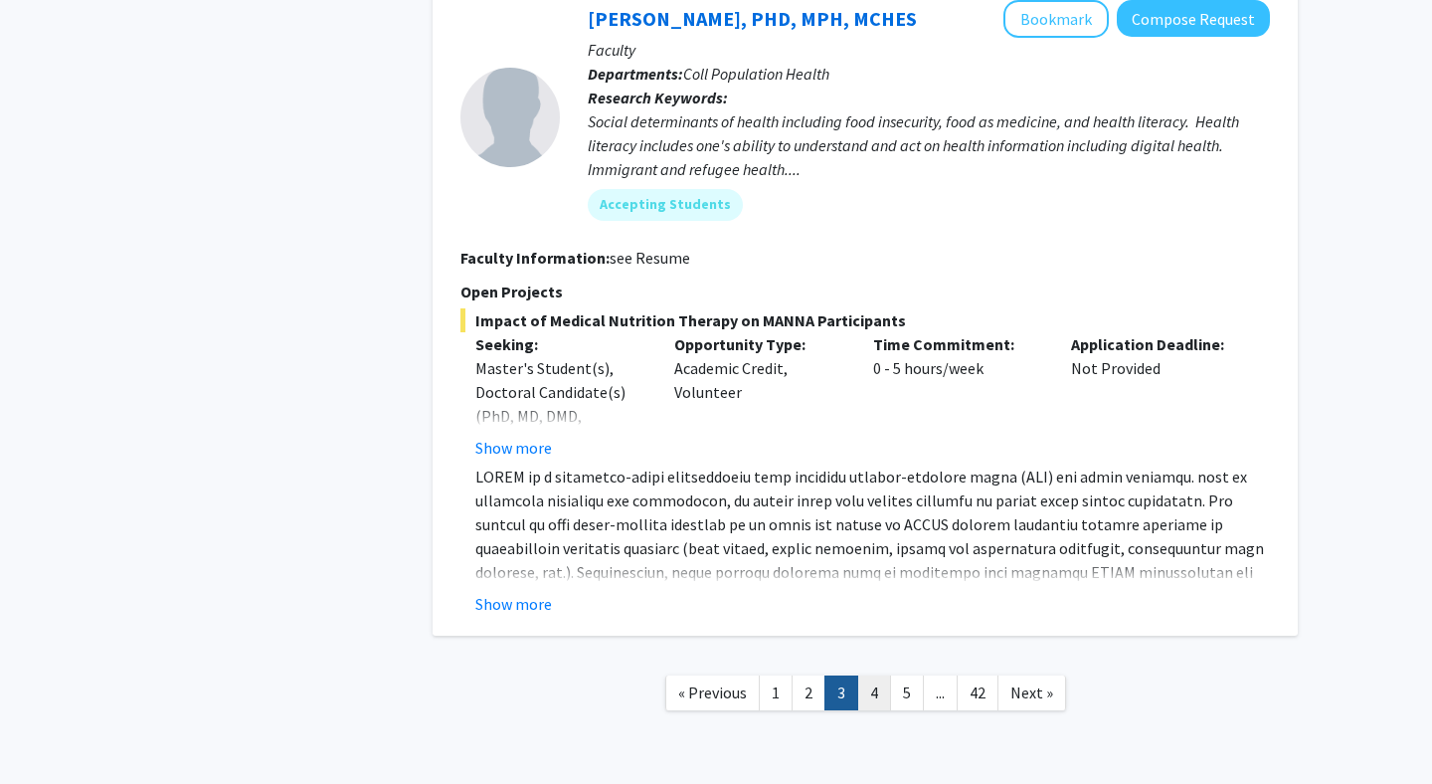
click at [863, 675] on link "4" at bounding box center [874, 692] width 34 height 35
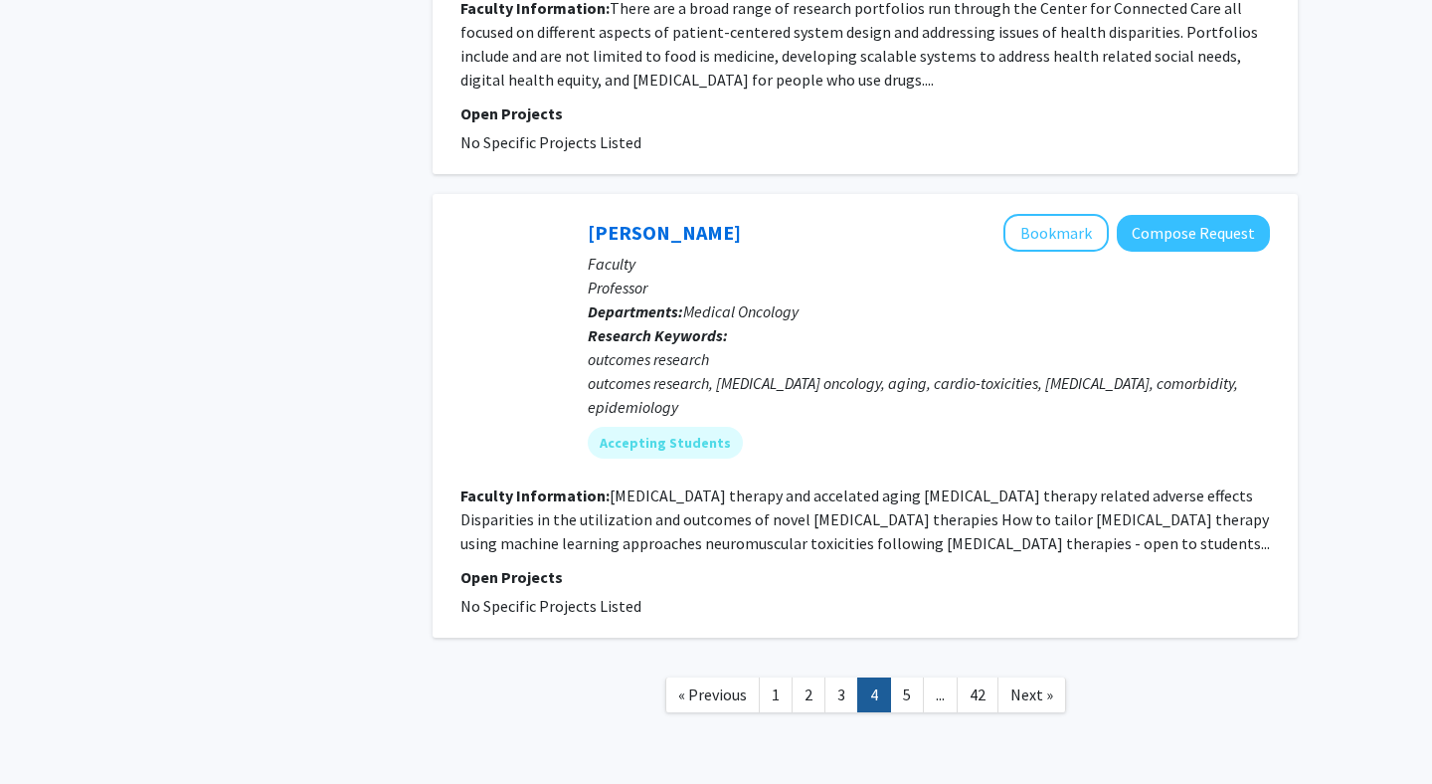
scroll to position [5135, 0]
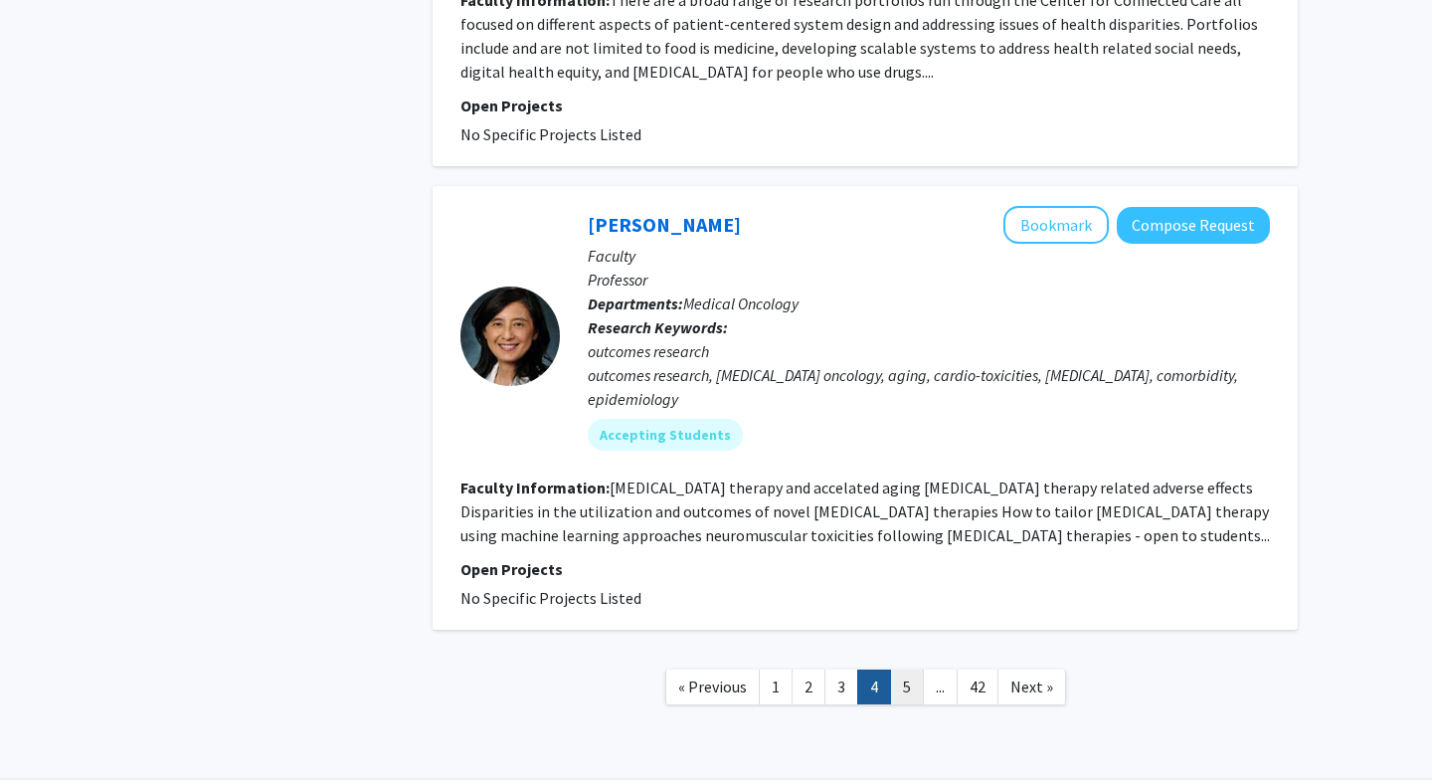
click at [904, 672] on link "5" at bounding box center [907, 686] width 34 height 35
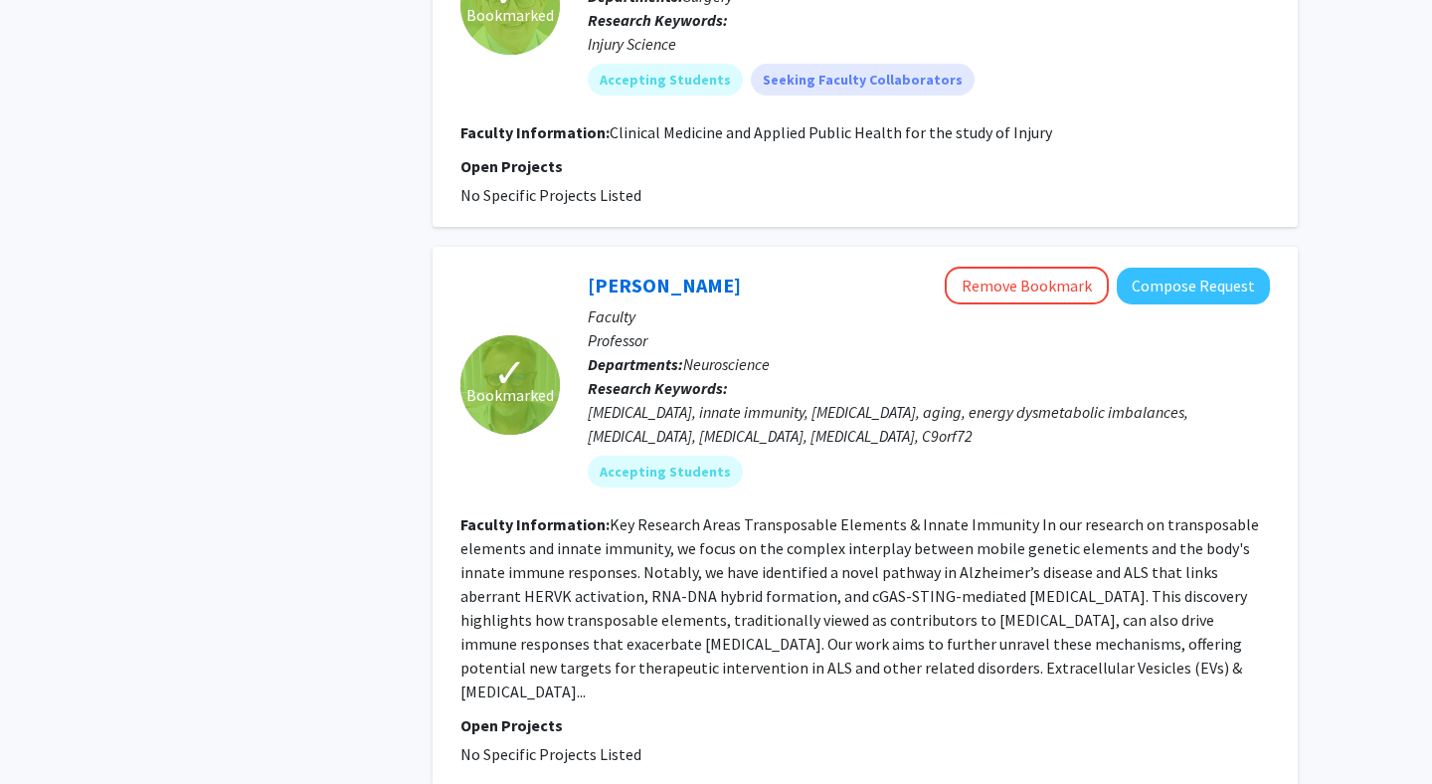
scroll to position [1283, 0]
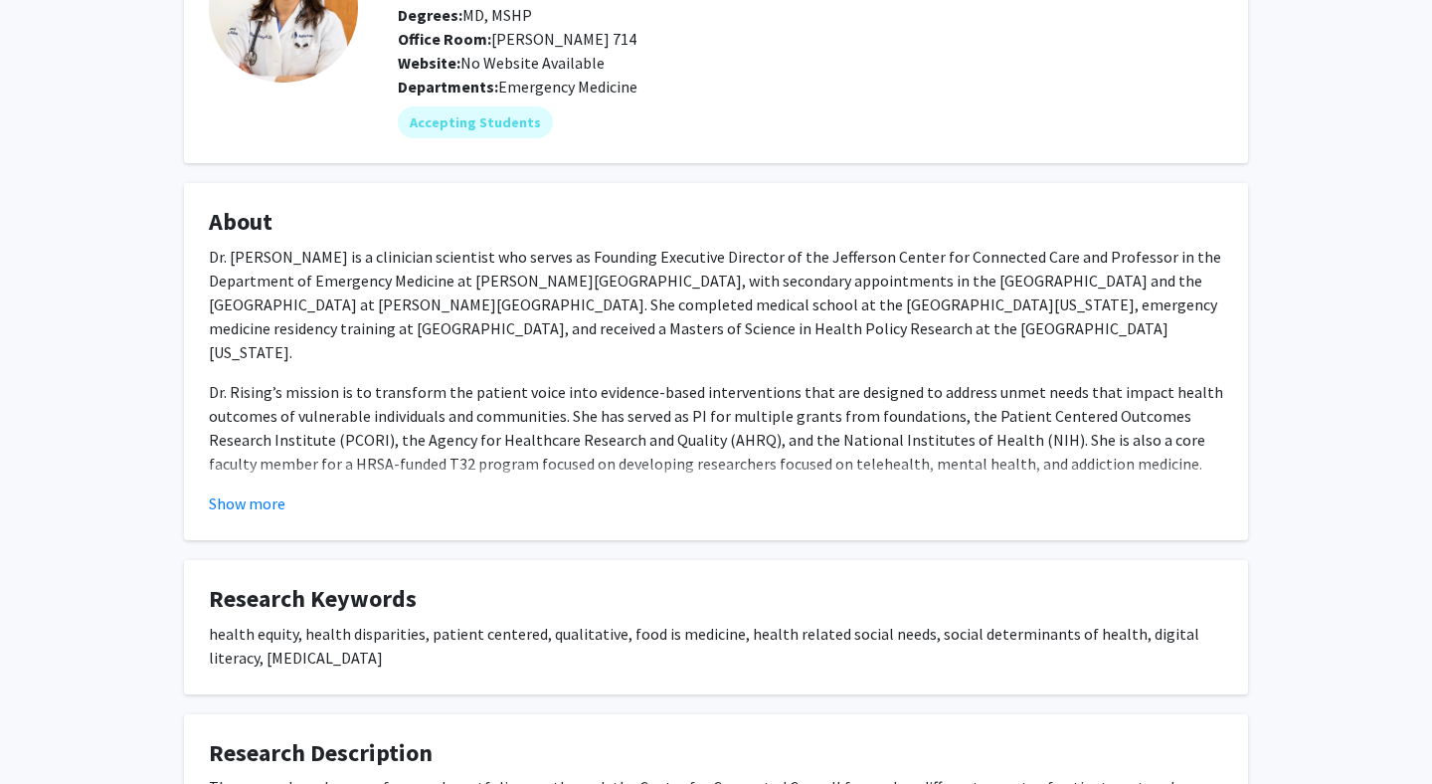
scroll to position [186, 0]
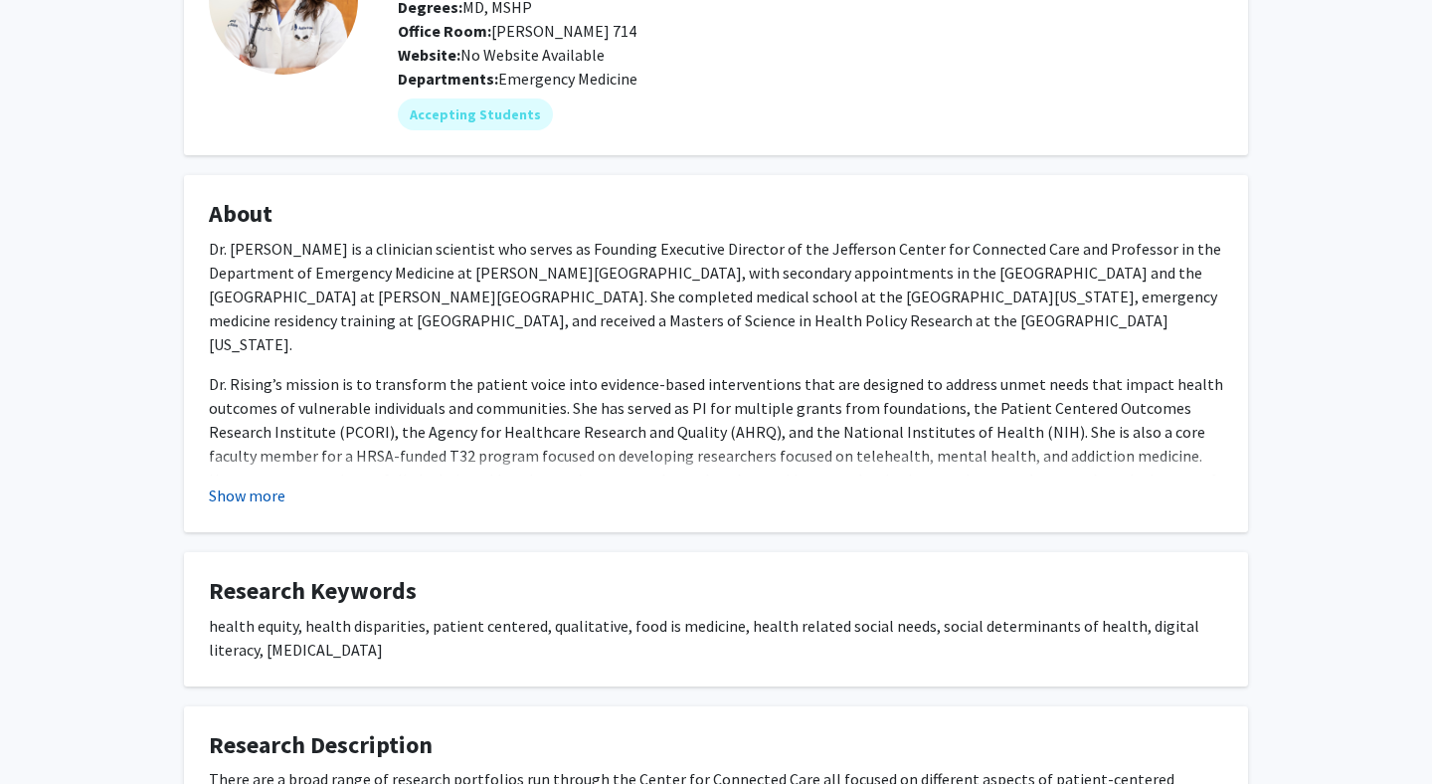
click at [247, 498] on button "Show more" at bounding box center [247, 495] width 77 height 24
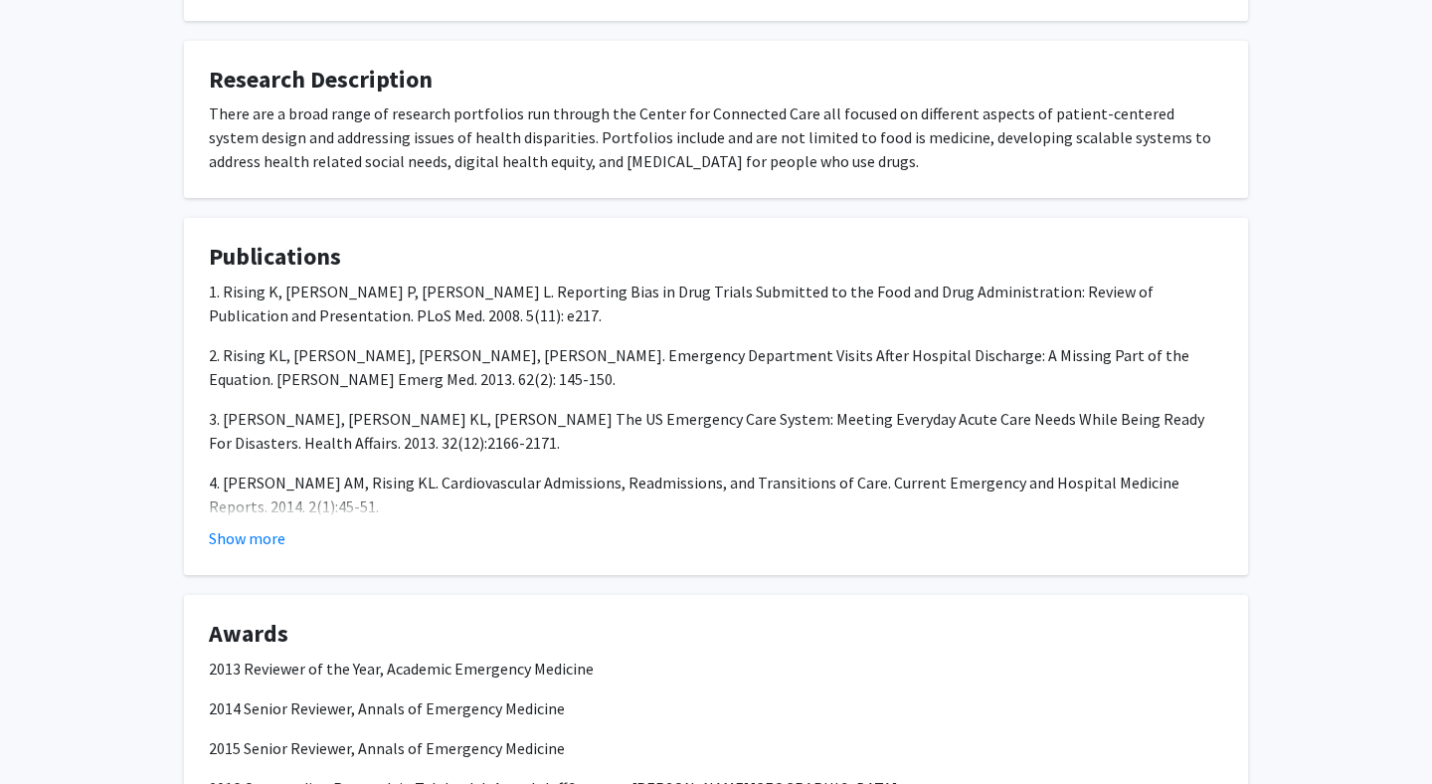
scroll to position [933, 0]
click at [237, 524] on button "Show more" at bounding box center [247, 536] width 77 height 24
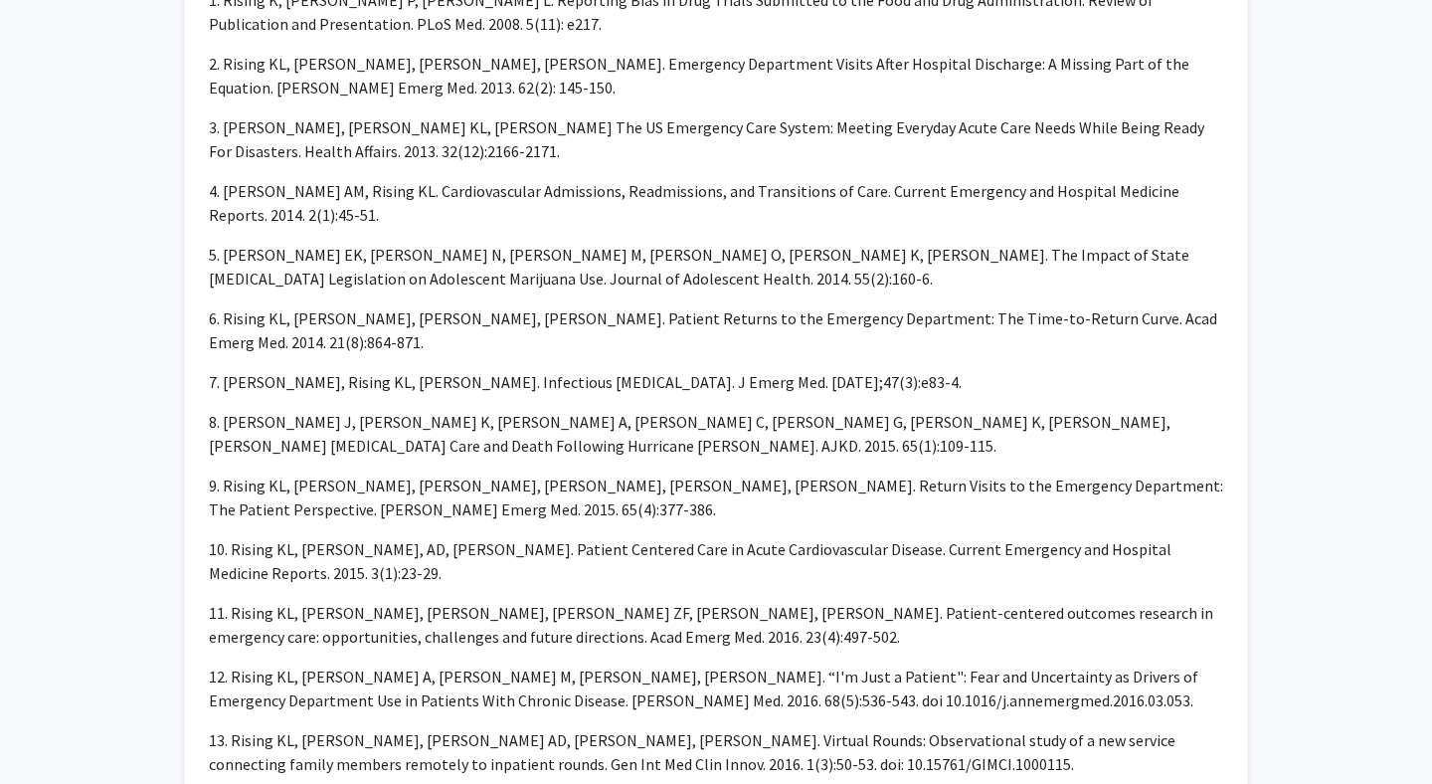
scroll to position [0, 0]
